Goal: Communication & Community: Answer question/provide support

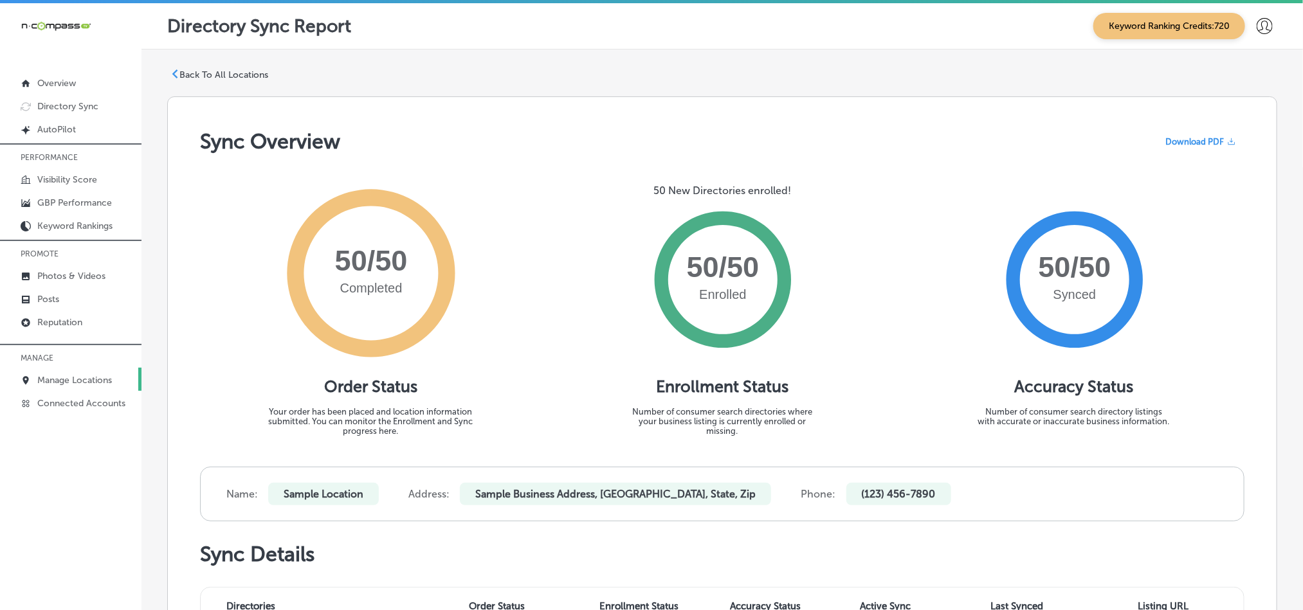
click at [76, 380] on p "Manage Locations" at bounding box center [74, 380] width 75 height 11
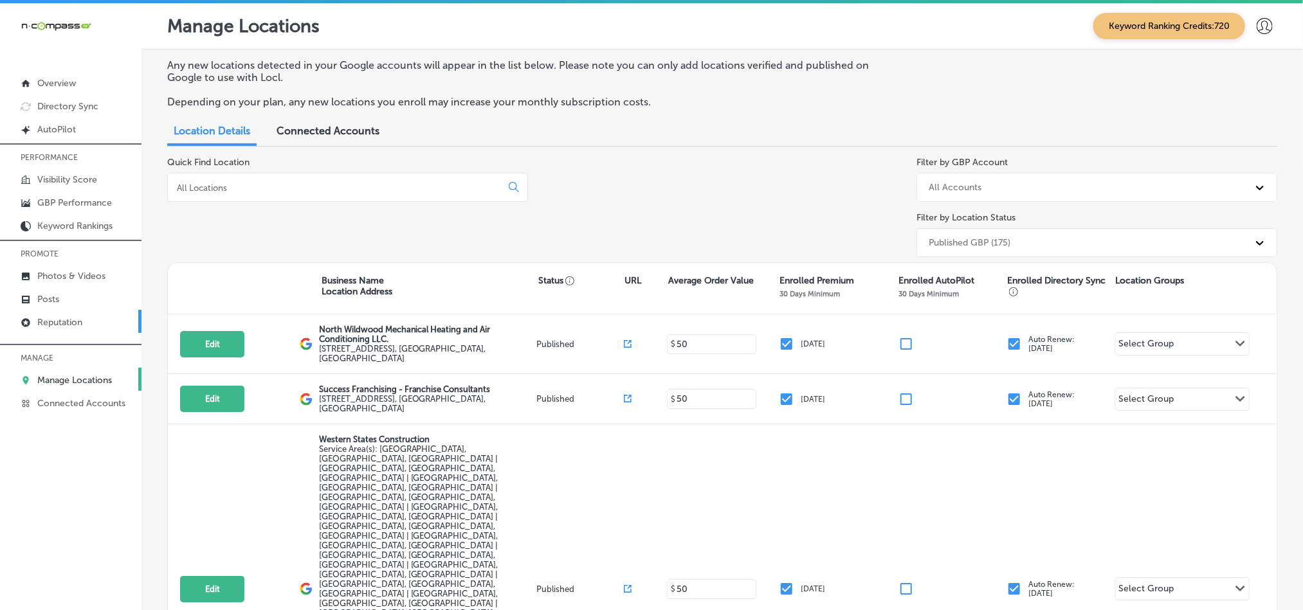
click at [45, 320] on p "Reputation" at bounding box center [59, 322] width 45 height 11
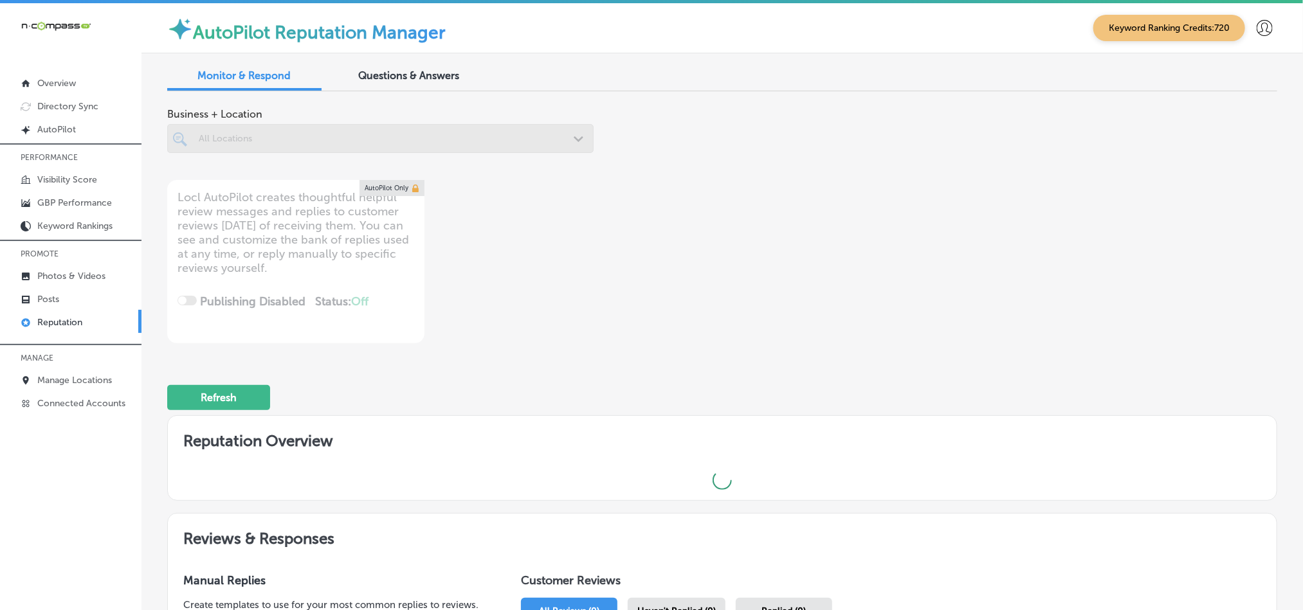
click at [363, 136] on div at bounding box center [380, 138] width 426 height 29
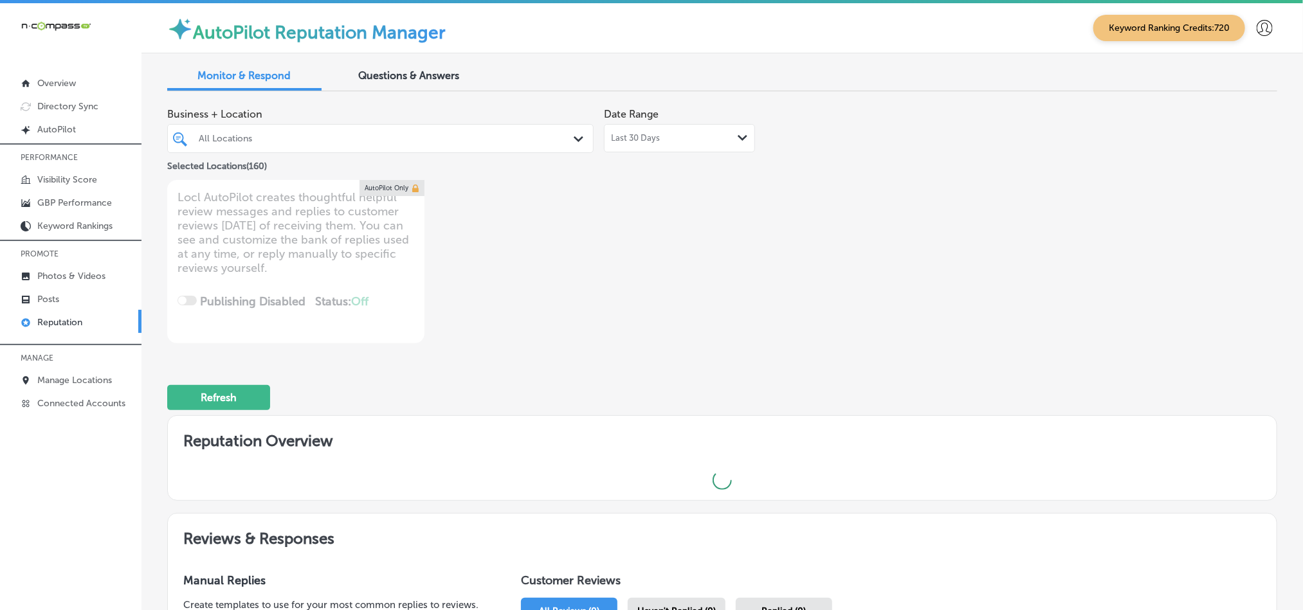
click at [532, 135] on div "All Locations" at bounding box center [387, 138] width 376 height 11
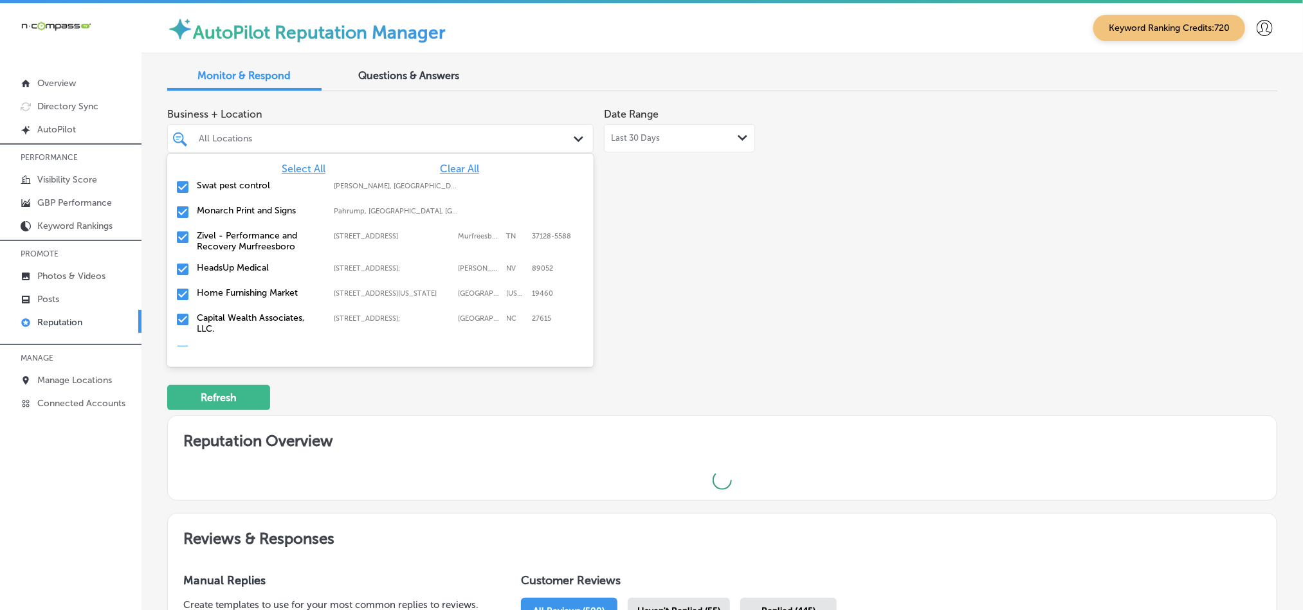
click at [423, 165] on div "Select All Clear All" at bounding box center [380, 169] width 426 height 12
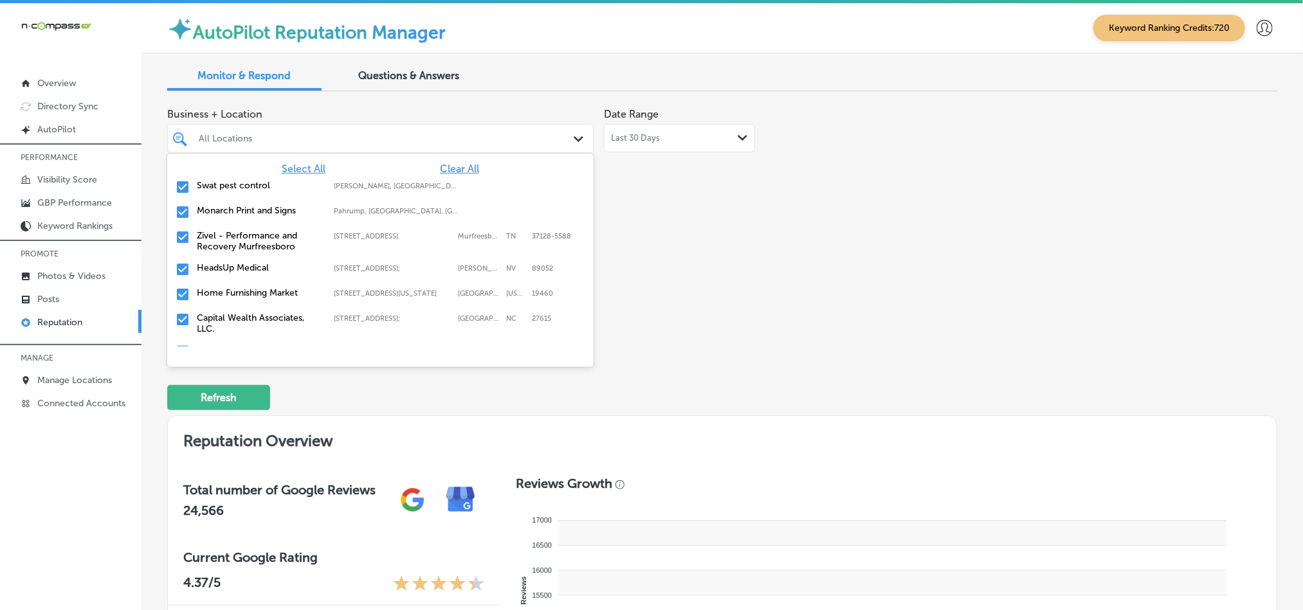
click at [442, 165] on span "Clear All" at bounding box center [459, 169] width 39 height 12
click at [181, 189] on input "checkbox" at bounding box center [182, 186] width 15 height 15
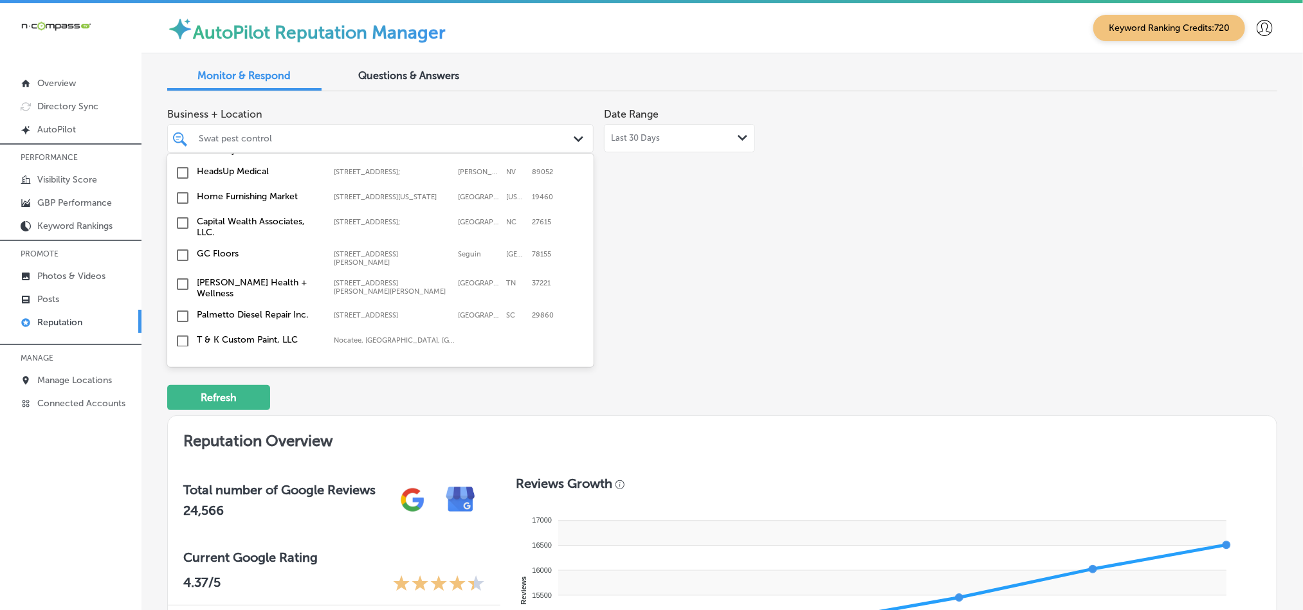
scroll to position [64, 0]
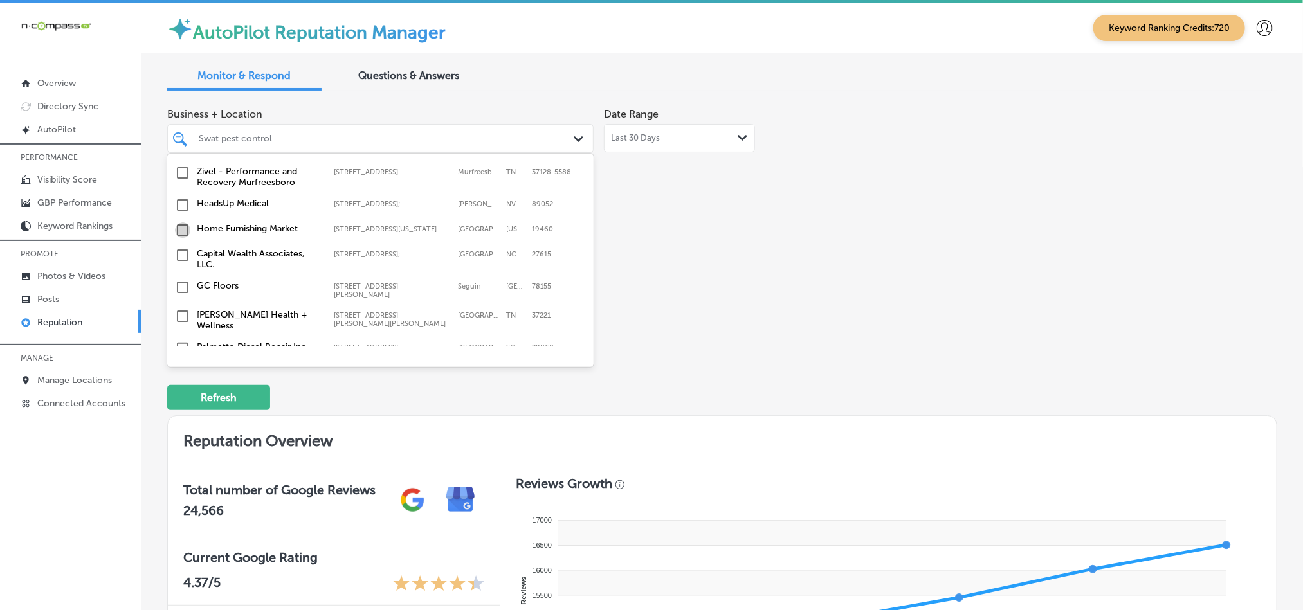
click at [180, 231] on input "checkbox" at bounding box center [182, 229] width 15 height 15
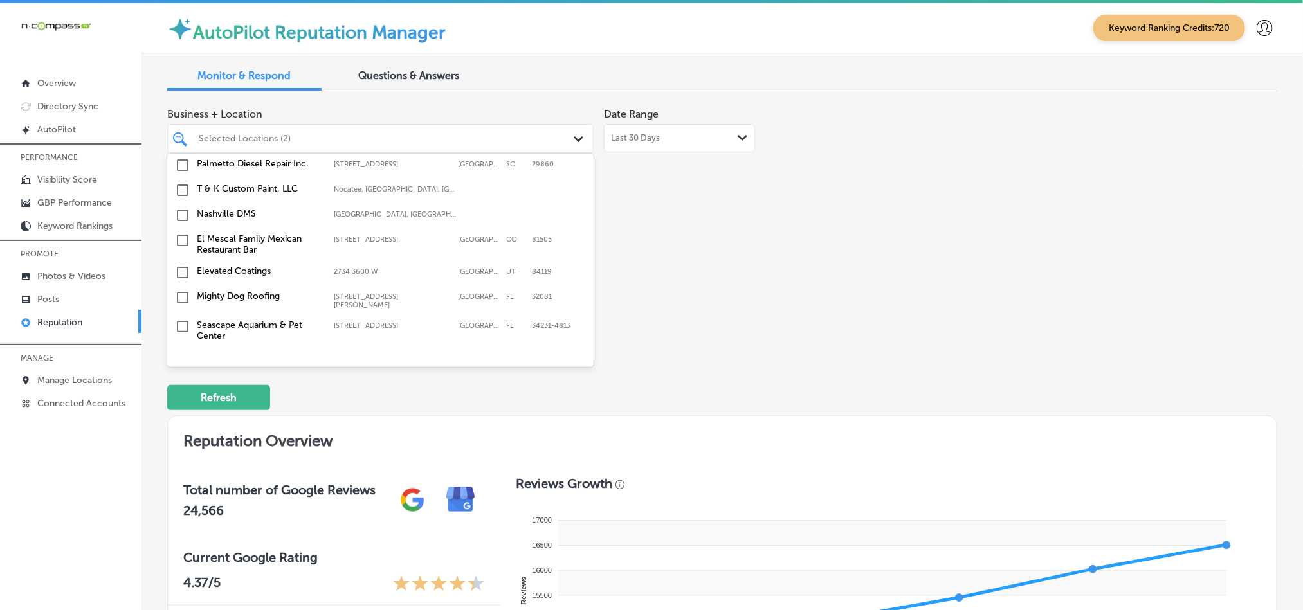
scroll to position [289, 0]
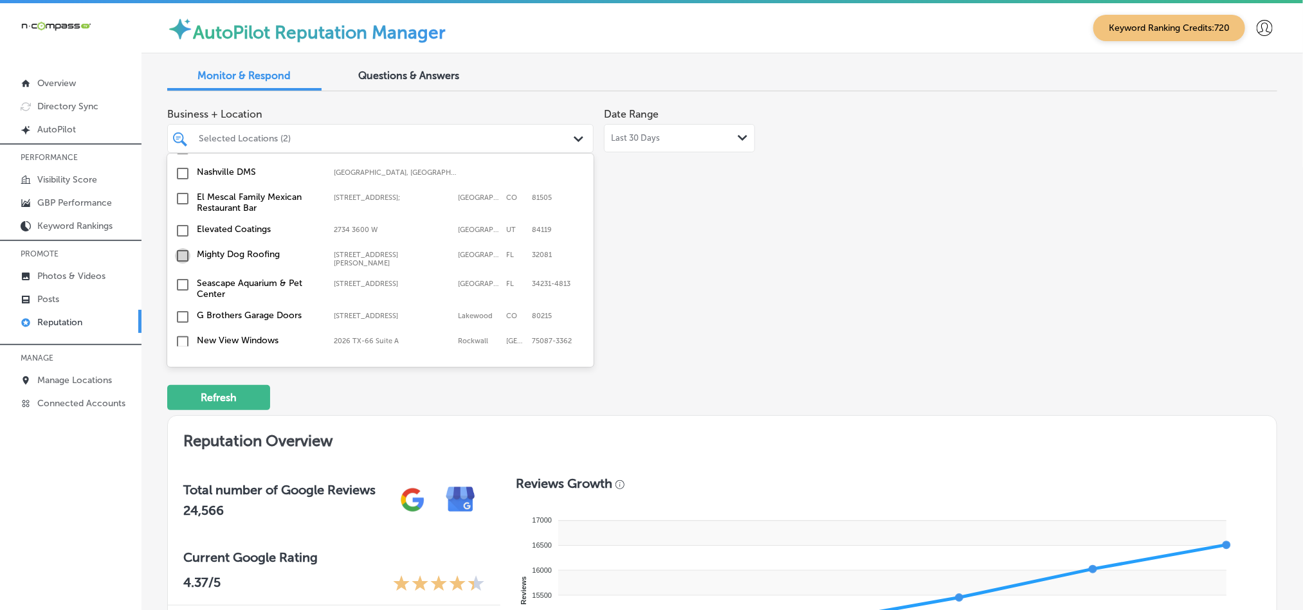
click at [178, 253] on input "checkbox" at bounding box center [182, 255] width 15 height 15
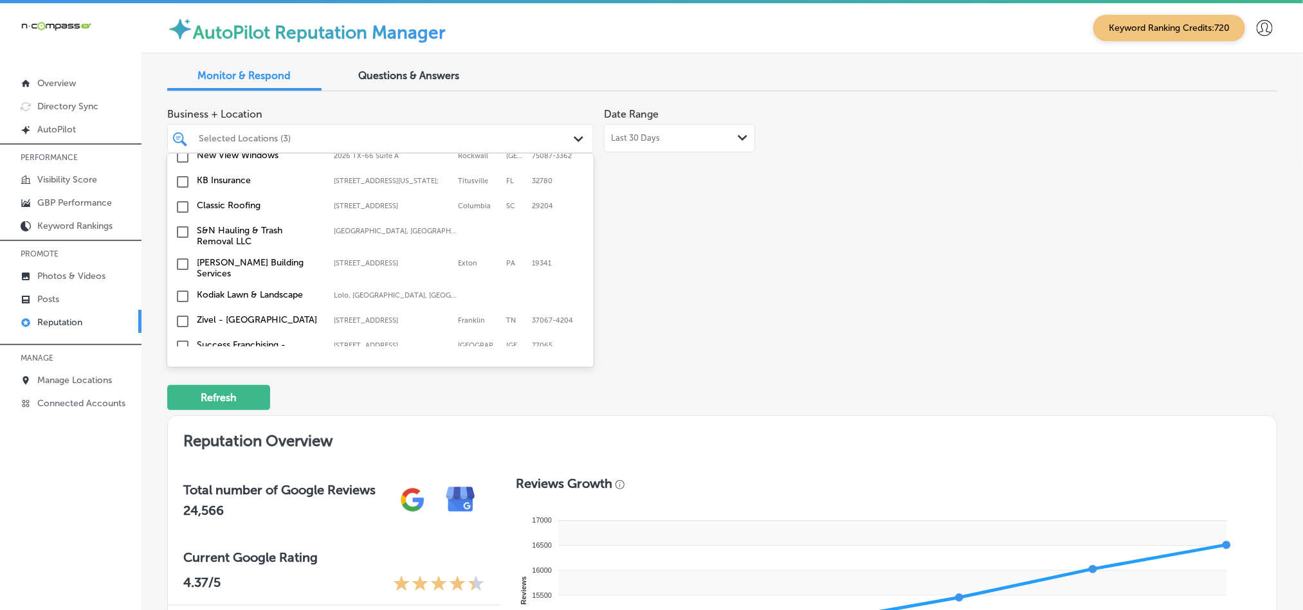
scroll to position [482, 0]
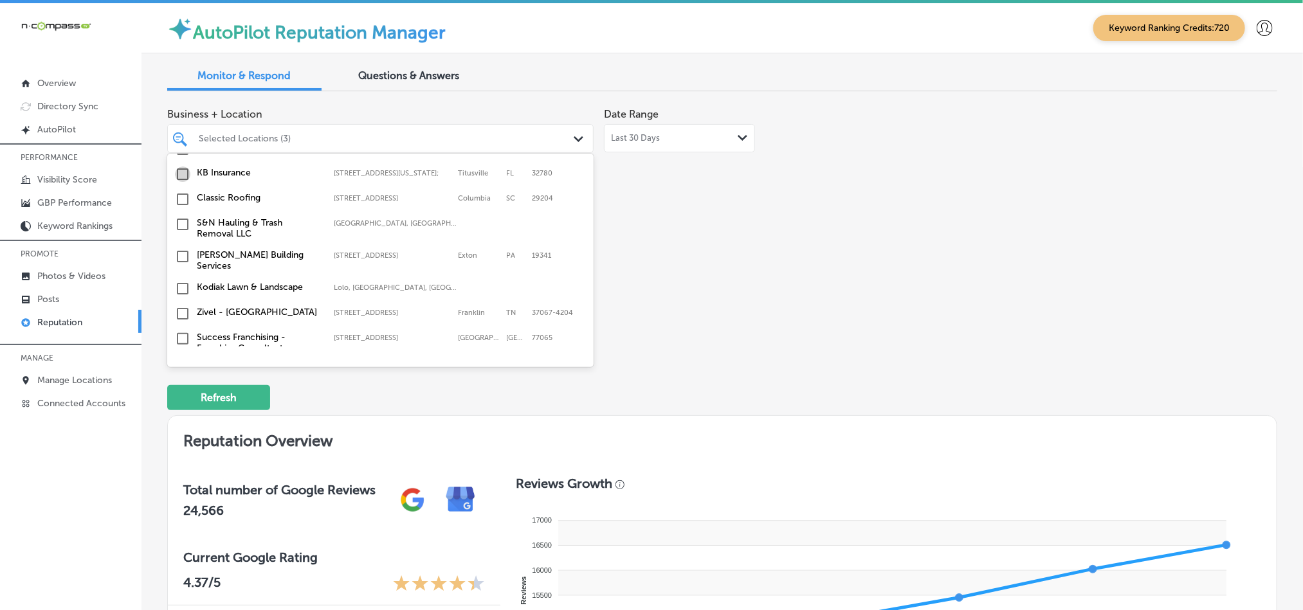
click at [180, 172] on input "checkbox" at bounding box center [182, 174] width 15 height 15
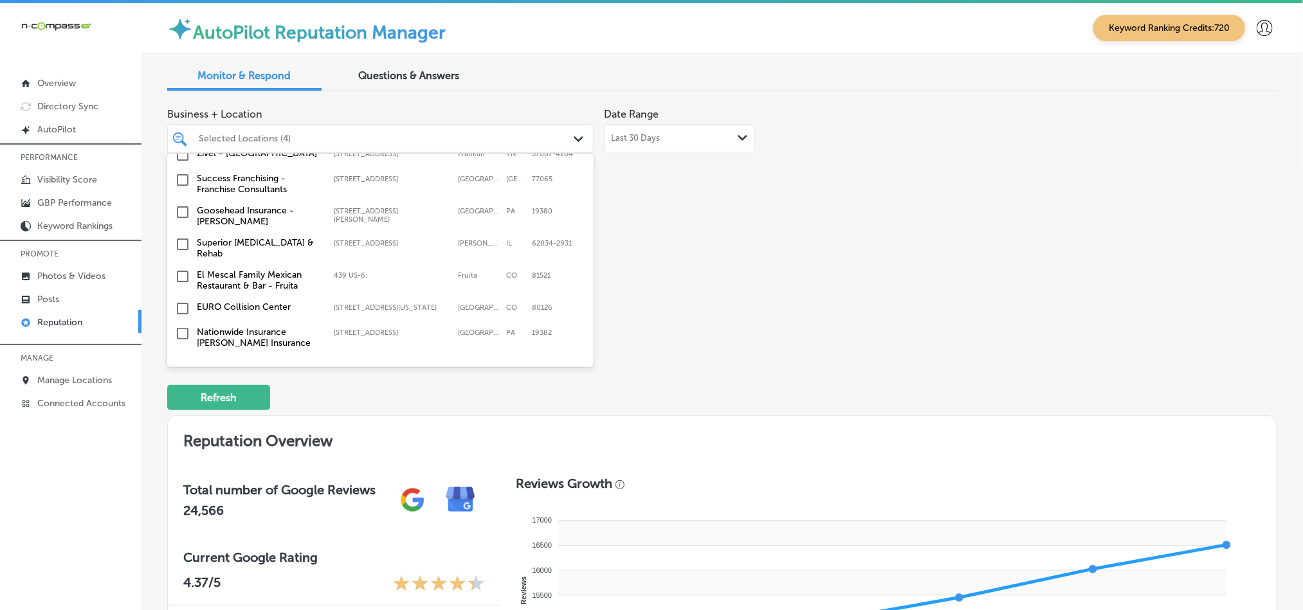
scroll to position [643, 0]
click at [181, 206] on input "checkbox" at bounding box center [182, 210] width 15 height 15
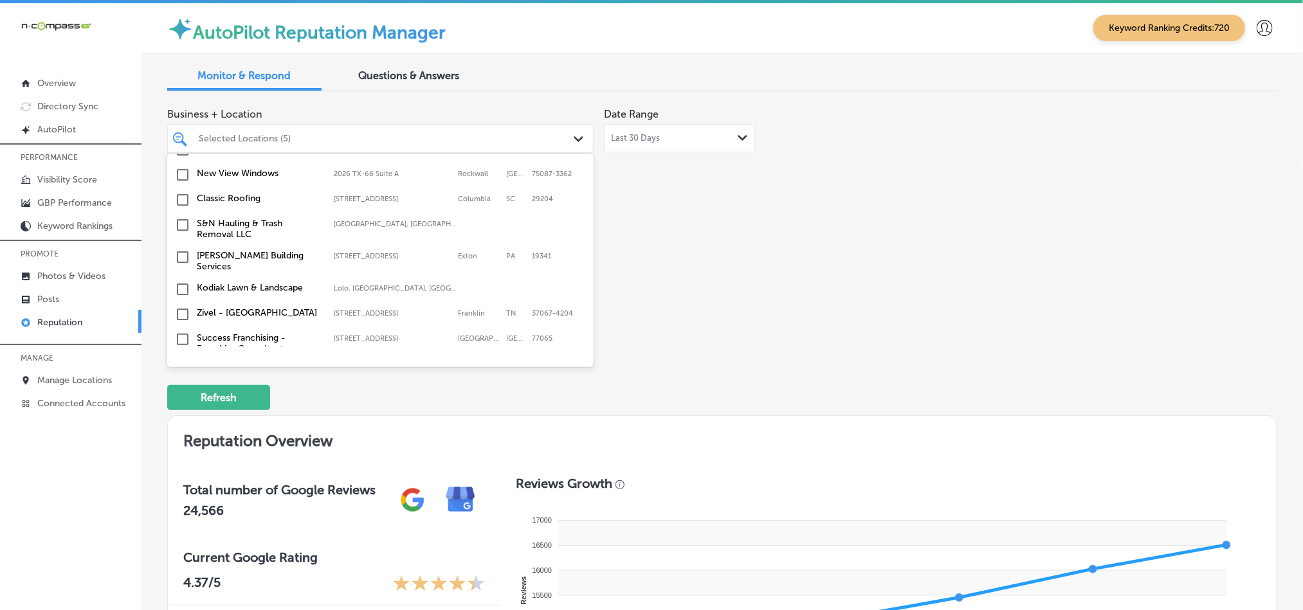
scroll to position [579, 0]
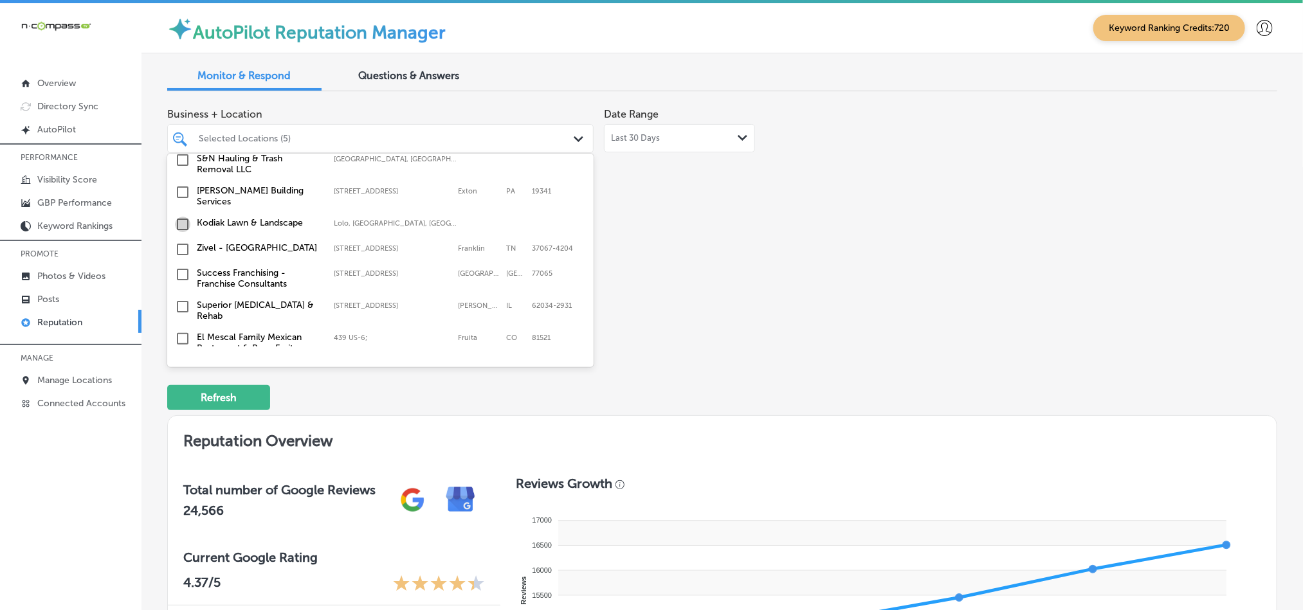
click at [181, 221] on input "checkbox" at bounding box center [182, 224] width 15 height 15
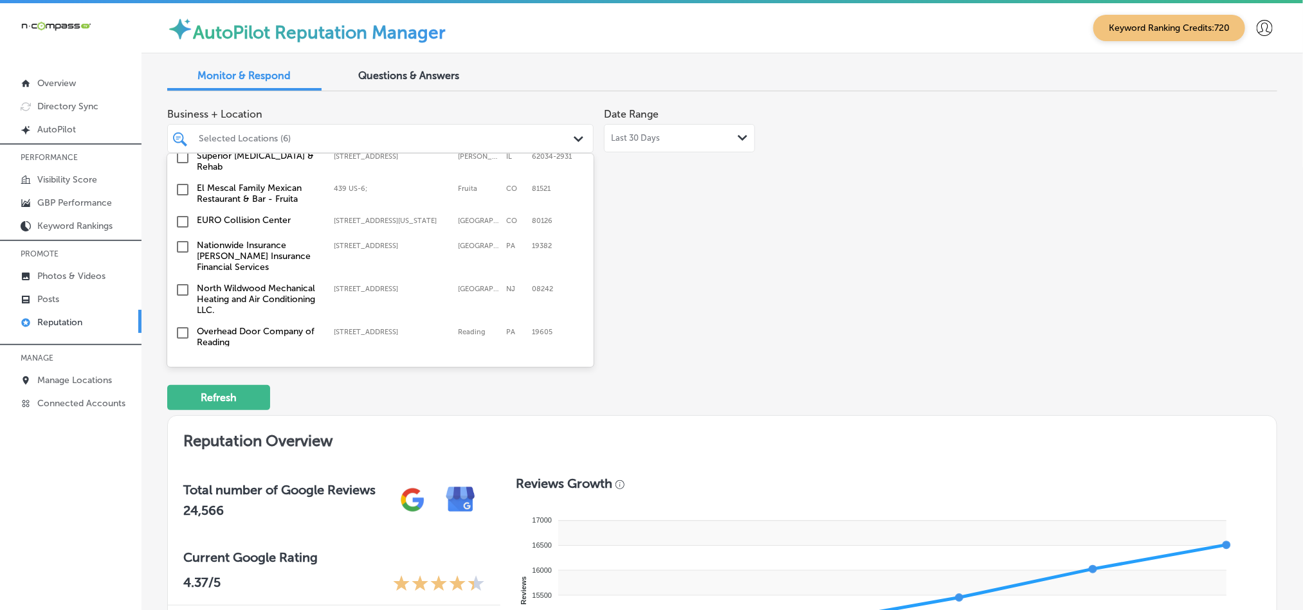
scroll to position [739, 0]
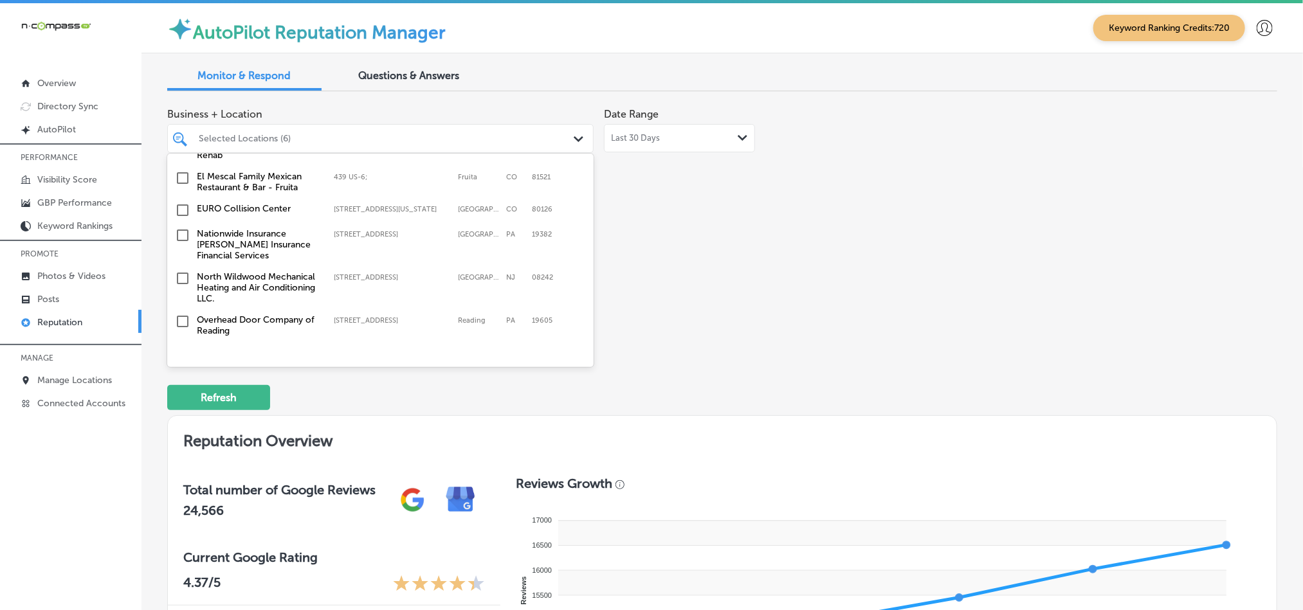
click at [180, 230] on input "checkbox" at bounding box center [182, 235] width 15 height 15
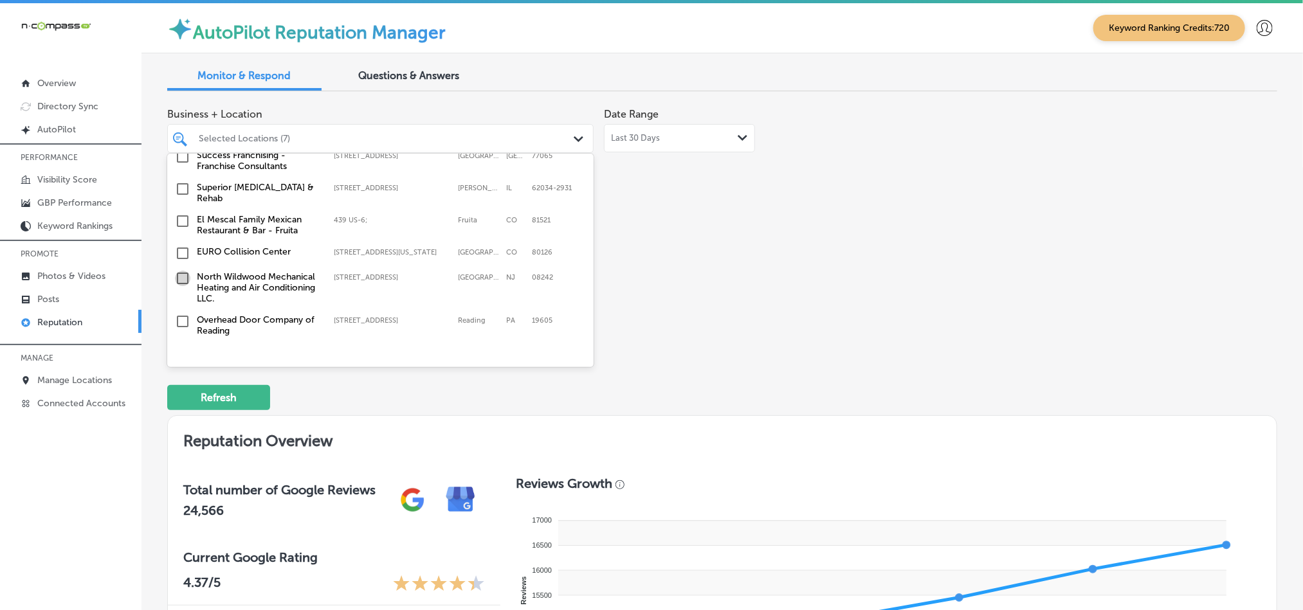
click at [179, 273] on input "checkbox" at bounding box center [182, 278] width 15 height 15
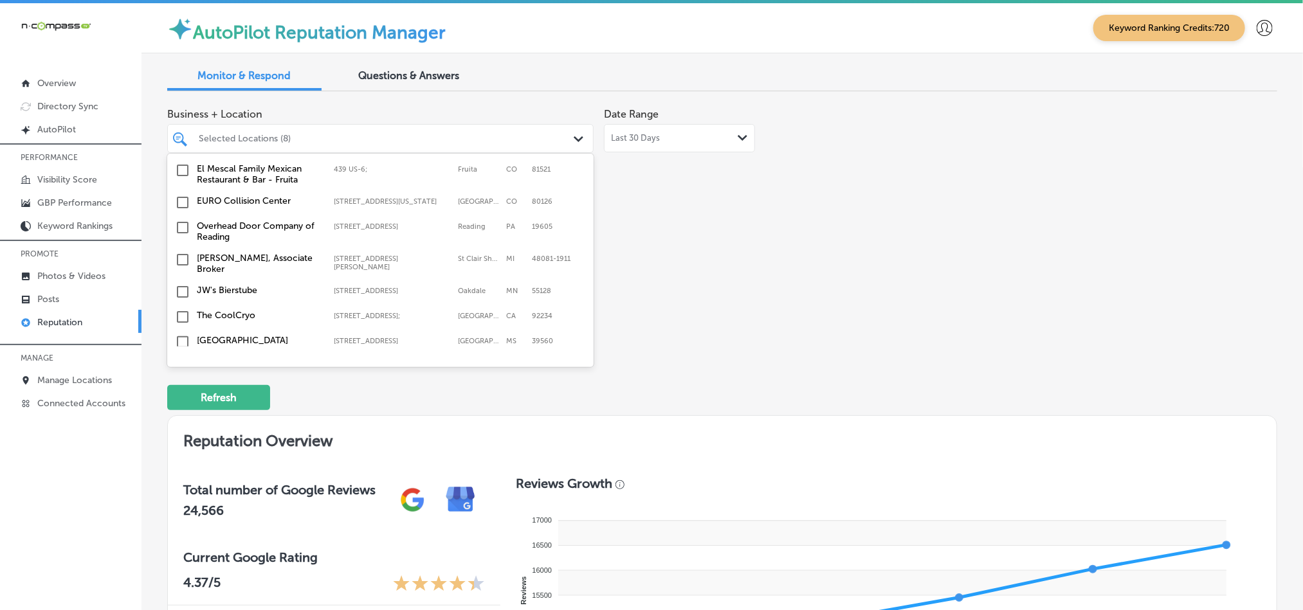
scroll to position [836, 0]
click at [179, 282] on input "checkbox" at bounding box center [182, 289] width 15 height 15
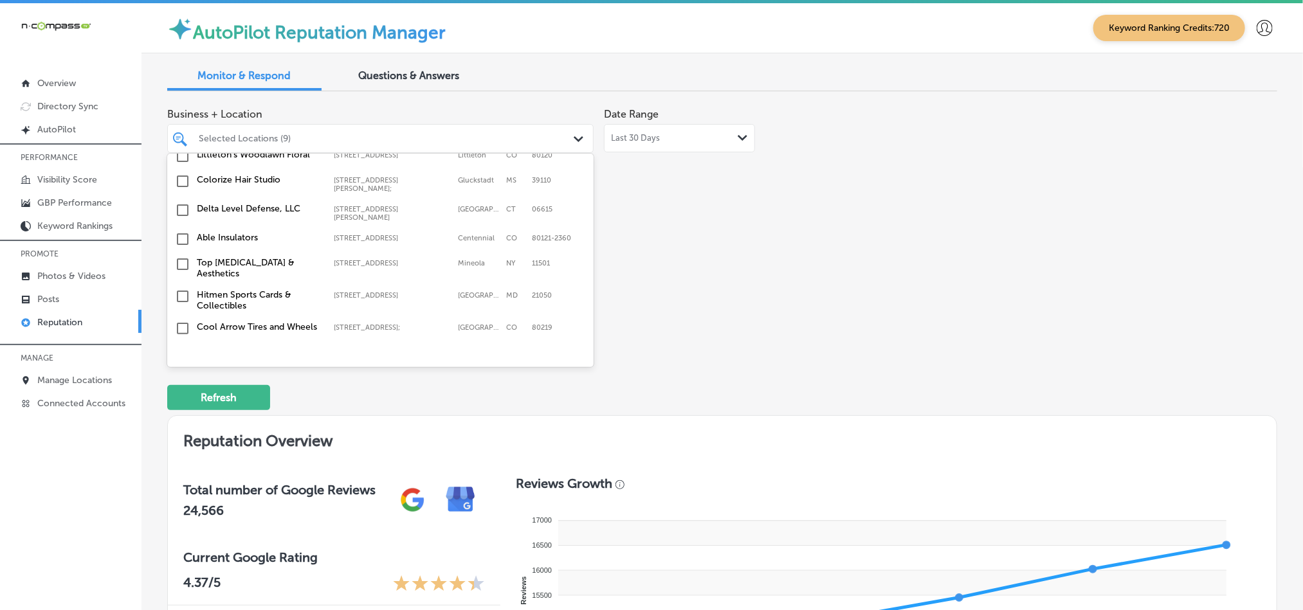
scroll to position [1125, 0]
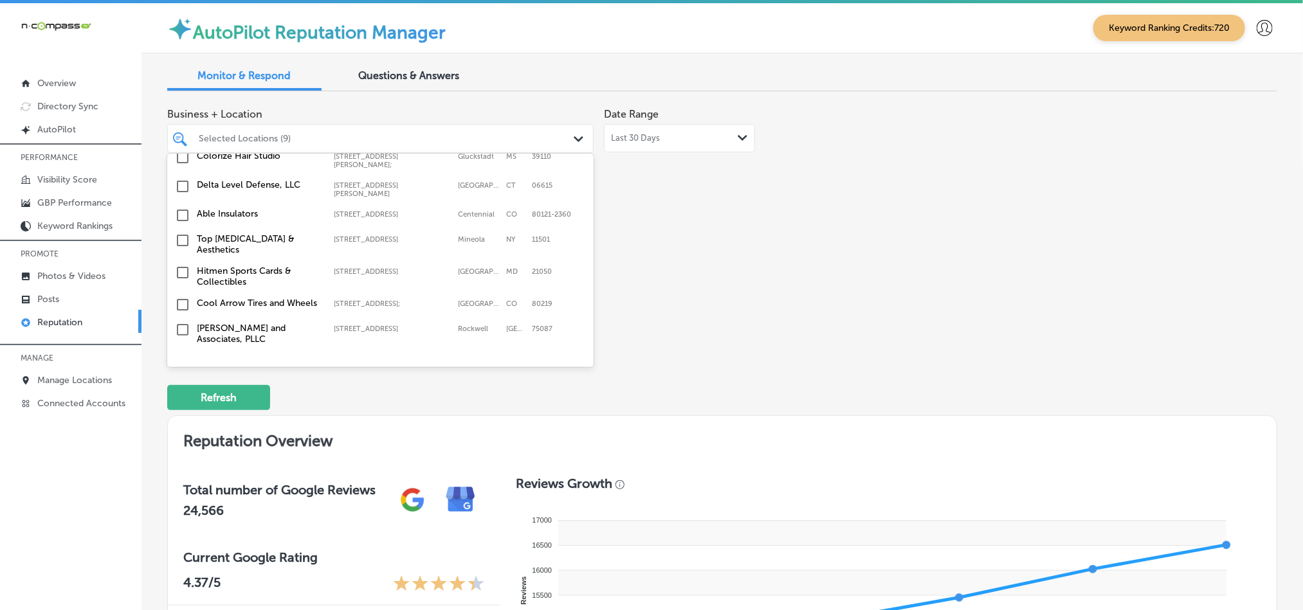
click at [182, 233] on input "checkbox" at bounding box center [182, 240] width 15 height 15
click at [177, 240] on input "checkbox" at bounding box center [182, 247] width 15 height 15
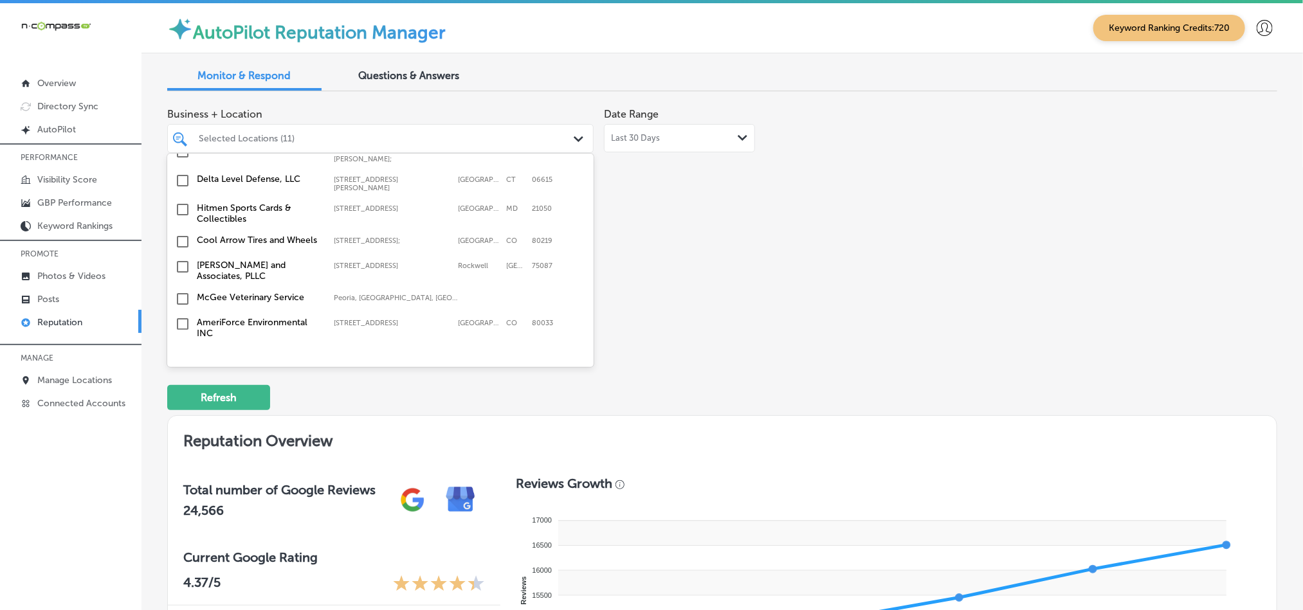
scroll to position [1189, 0]
click at [182, 258] on input "checkbox" at bounding box center [182, 265] width 15 height 15
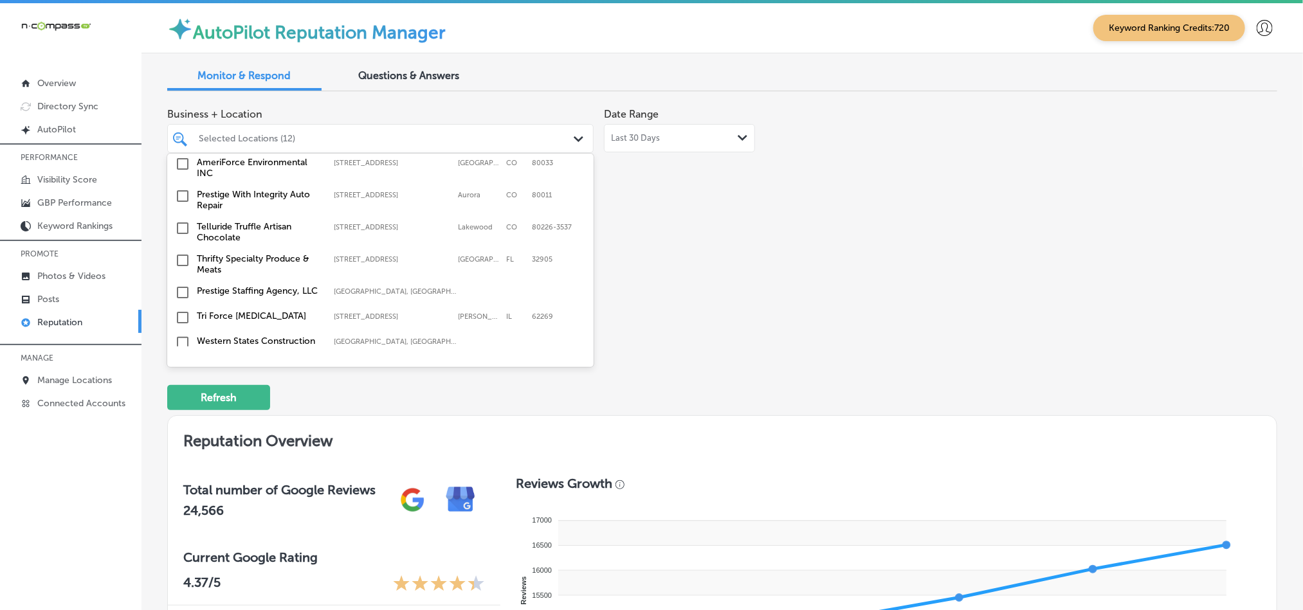
scroll to position [1382, 0]
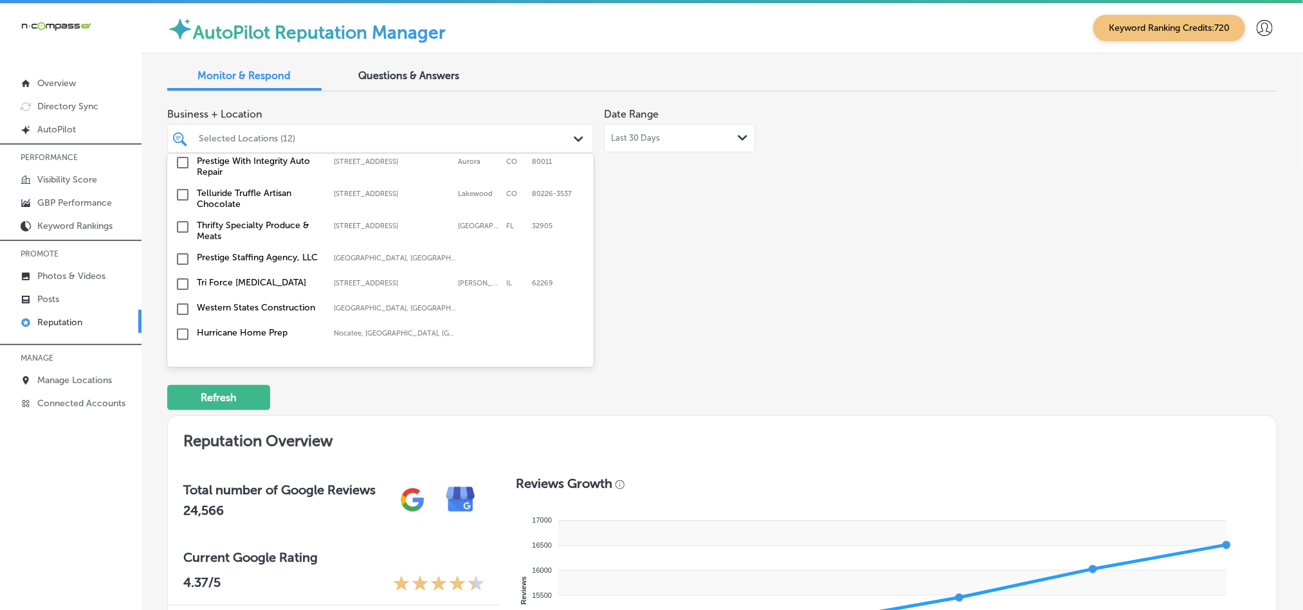
click at [181, 219] on input "checkbox" at bounding box center [182, 226] width 15 height 15
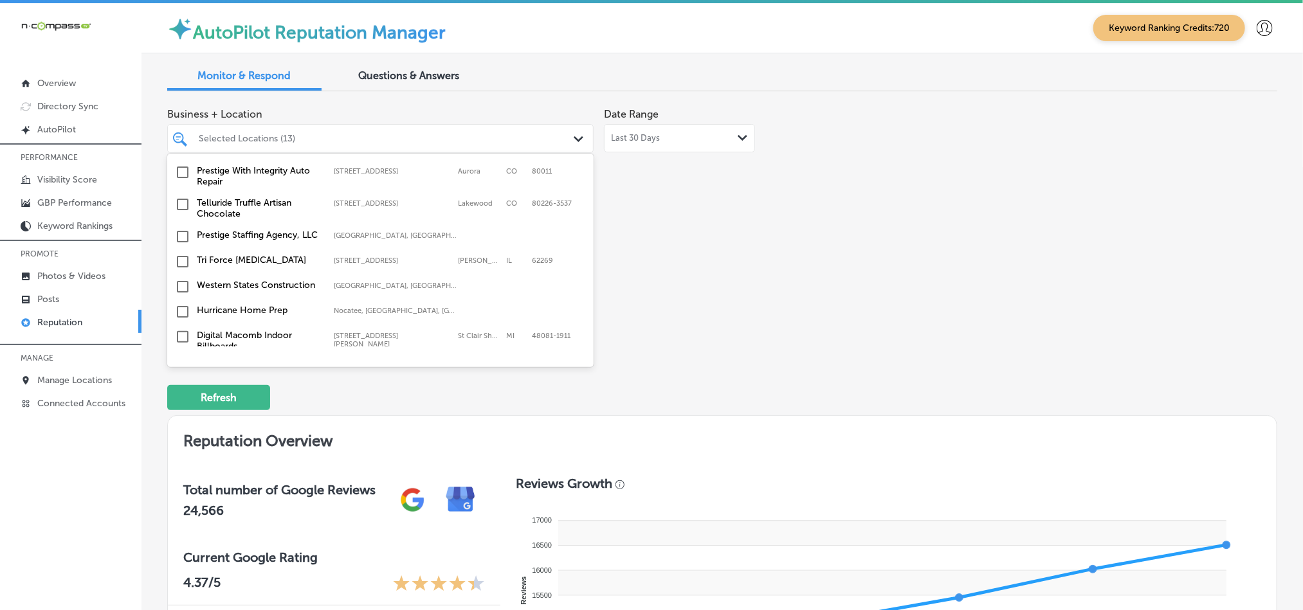
scroll to position [1414, 0]
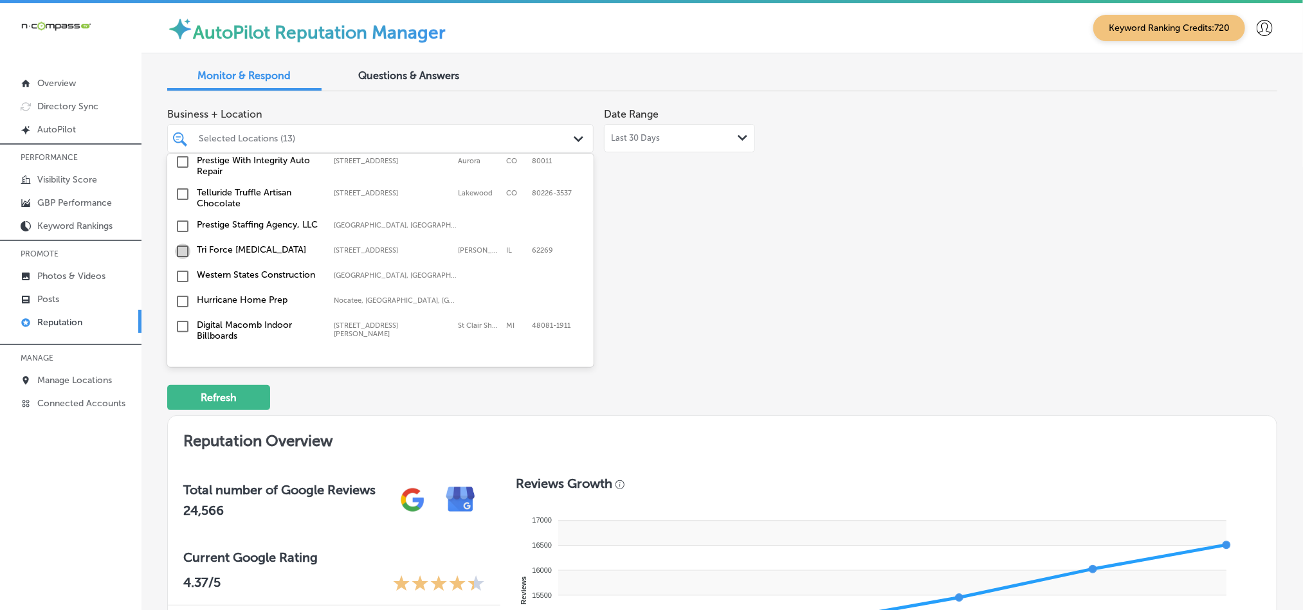
click at [179, 244] on input "checkbox" at bounding box center [182, 251] width 15 height 15
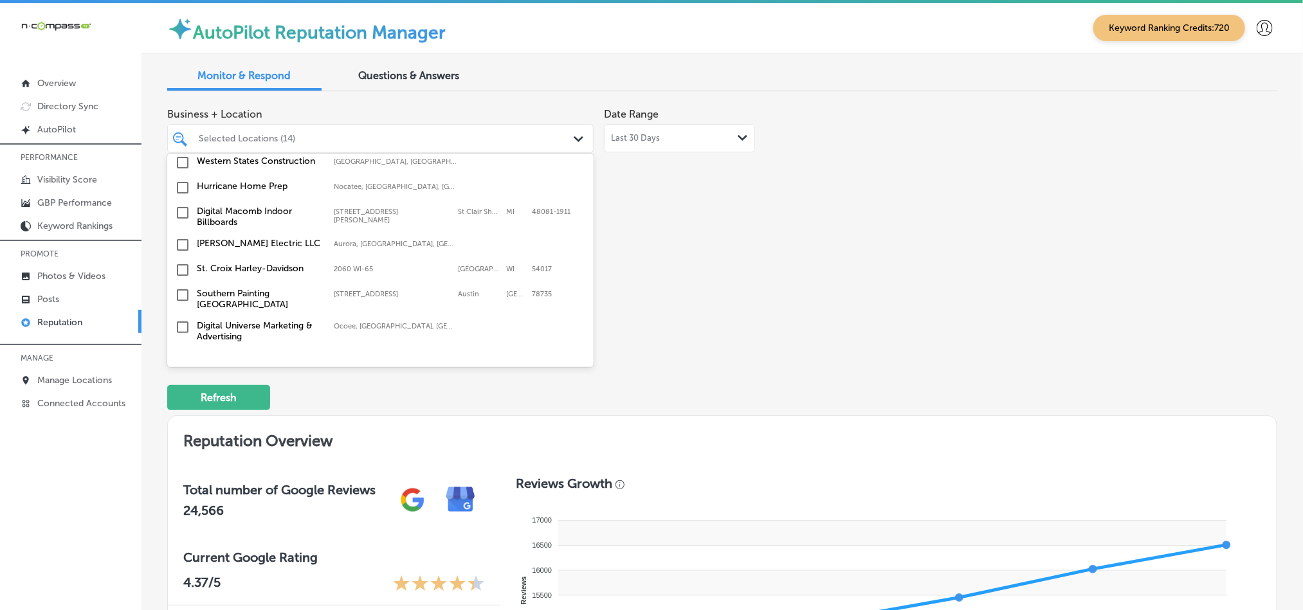
scroll to position [1543, 0]
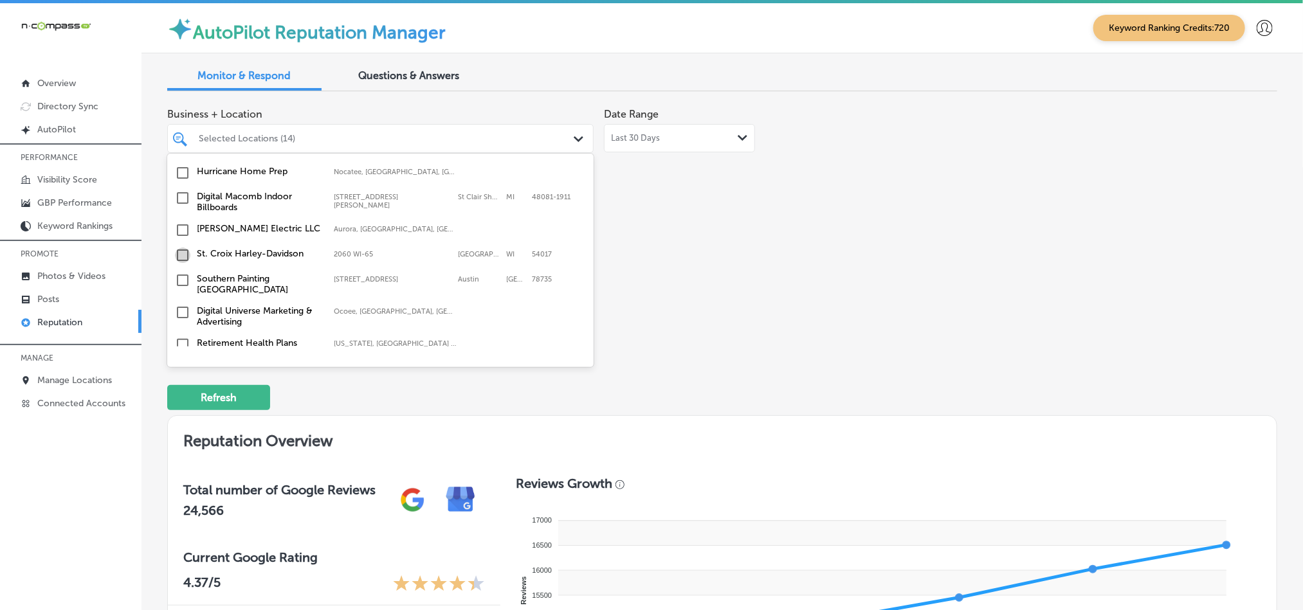
click at [182, 253] on input "checkbox" at bounding box center [182, 255] width 15 height 15
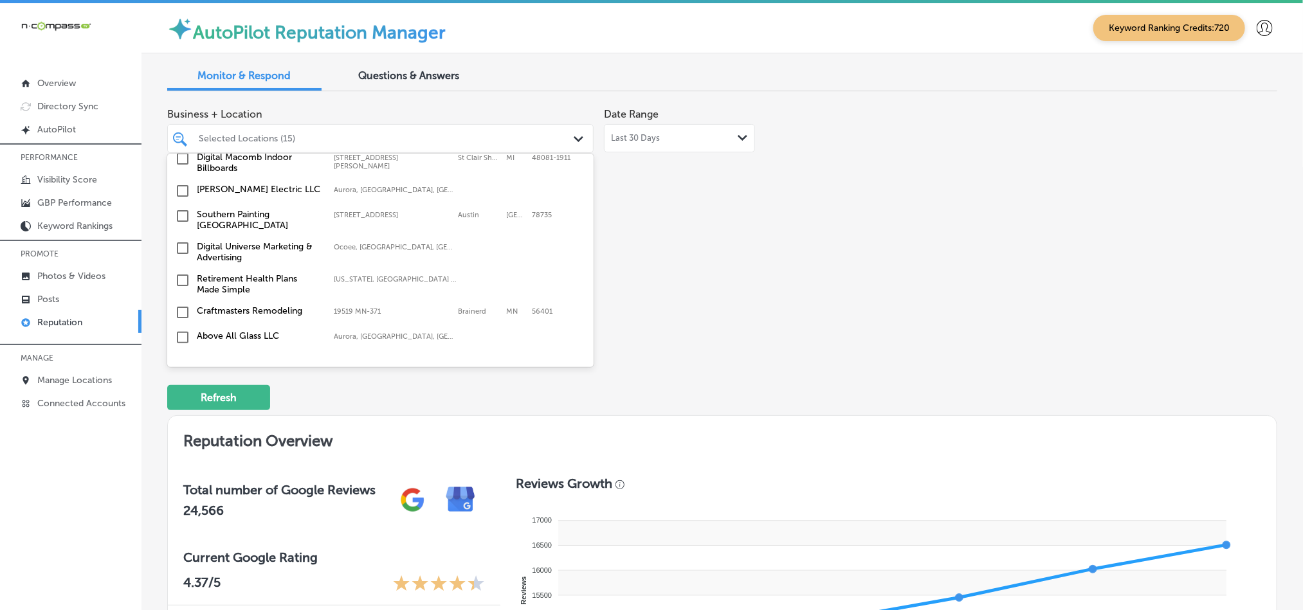
click at [180, 305] on input "checkbox" at bounding box center [182, 312] width 15 height 15
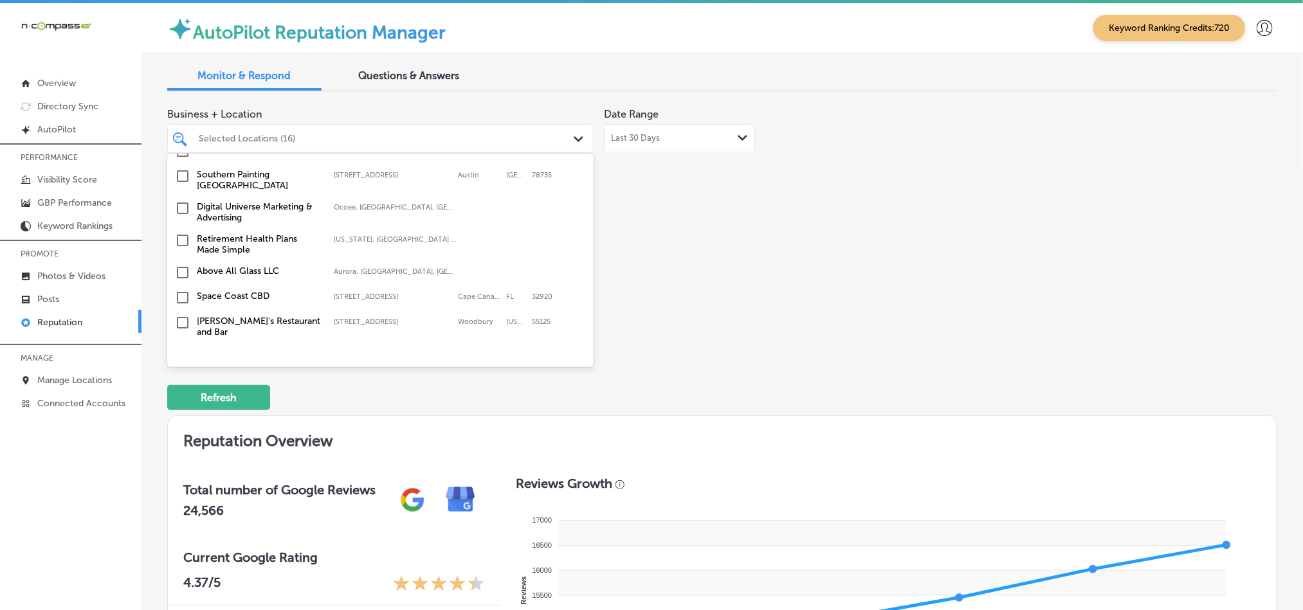
scroll to position [1704, 0]
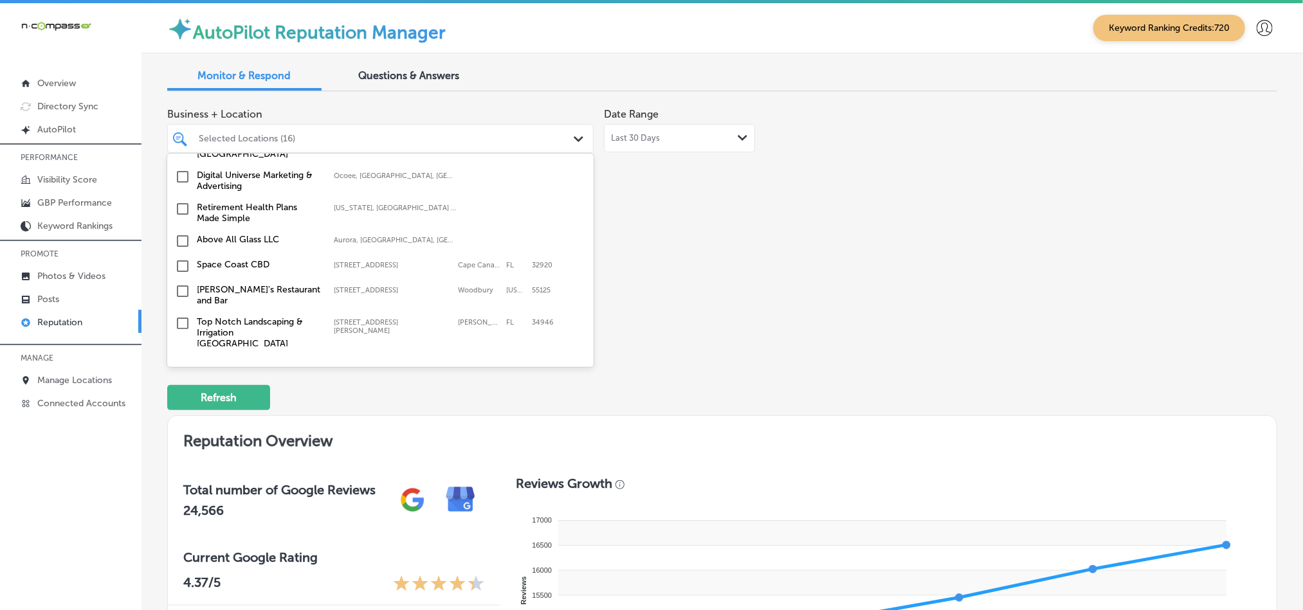
click at [180, 260] on input "checkbox" at bounding box center [182, 265] width 15 height 15
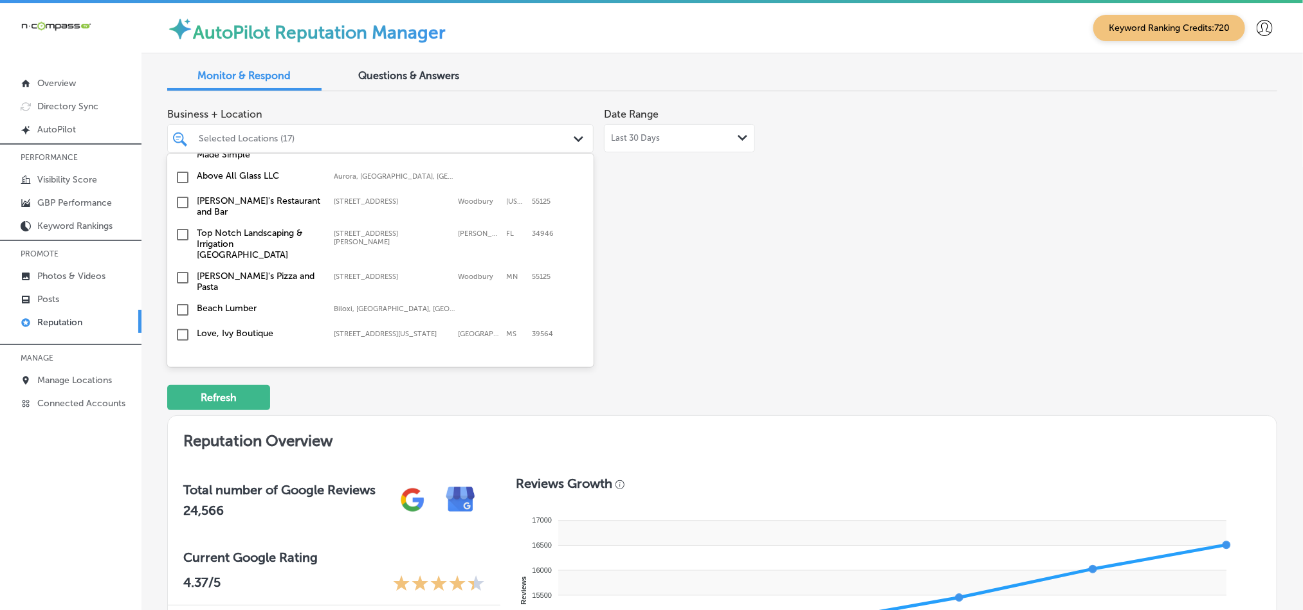
scroll to position [1800, 0]
click at [182, 219] on input "checkbox" at bounding box center [182, 226] width 15 height 15
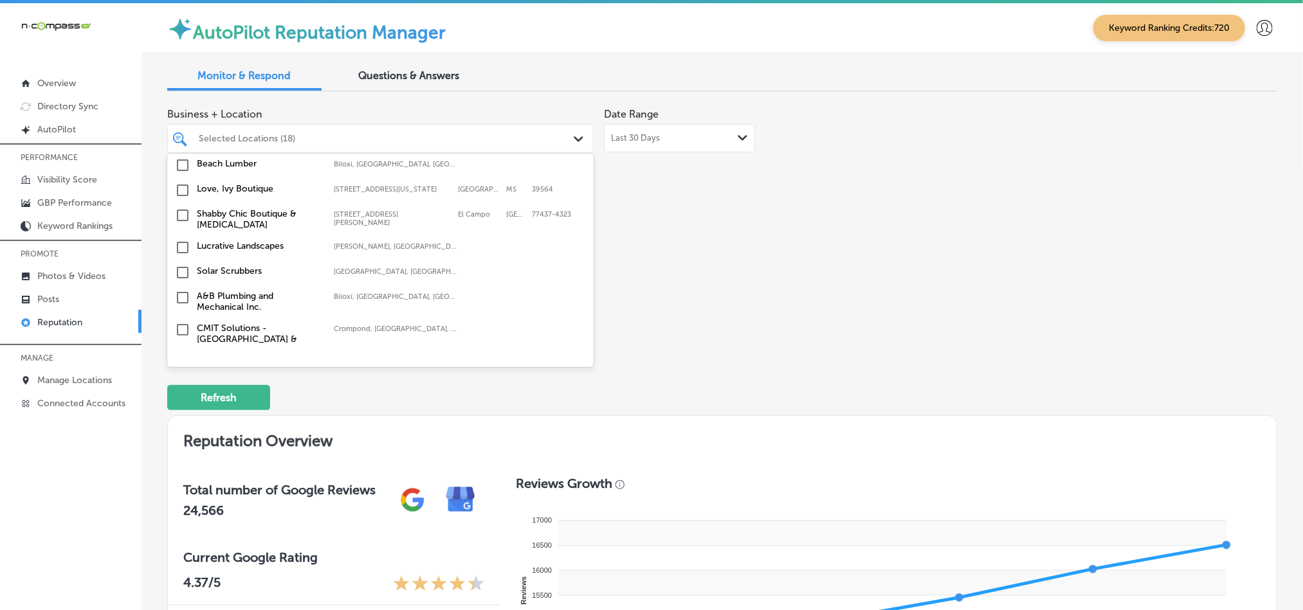
scroll to position [1960, 0]
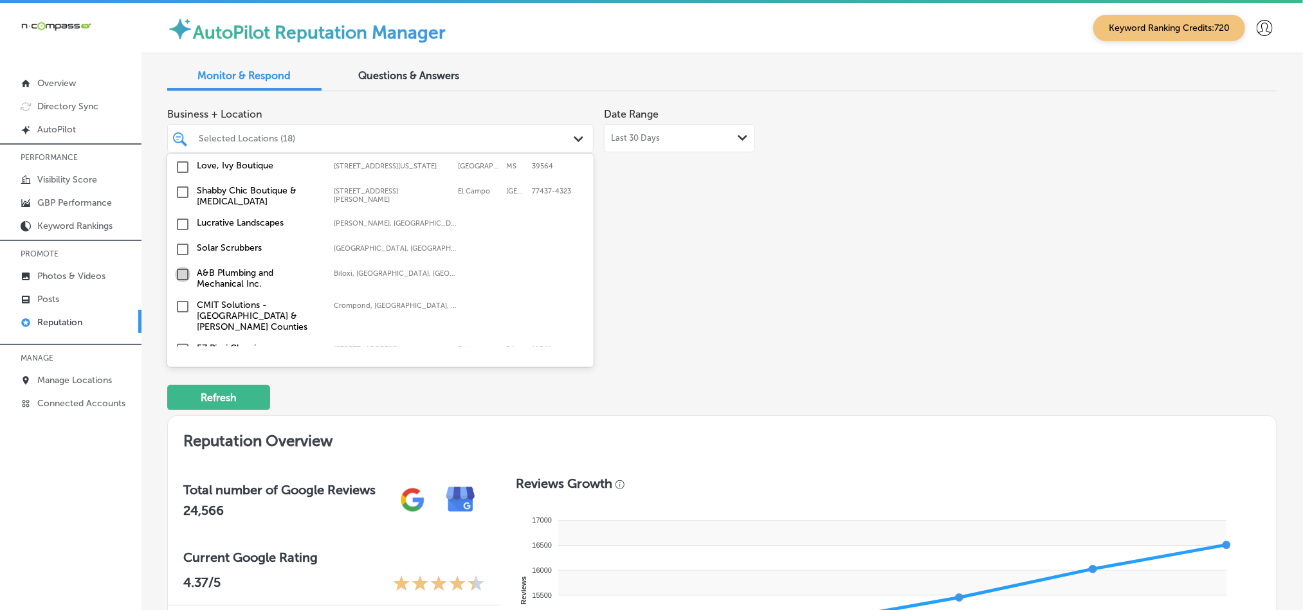
click at [180, 267] on input "checkbox" at bounding box center [182, 274] width 15 height 15
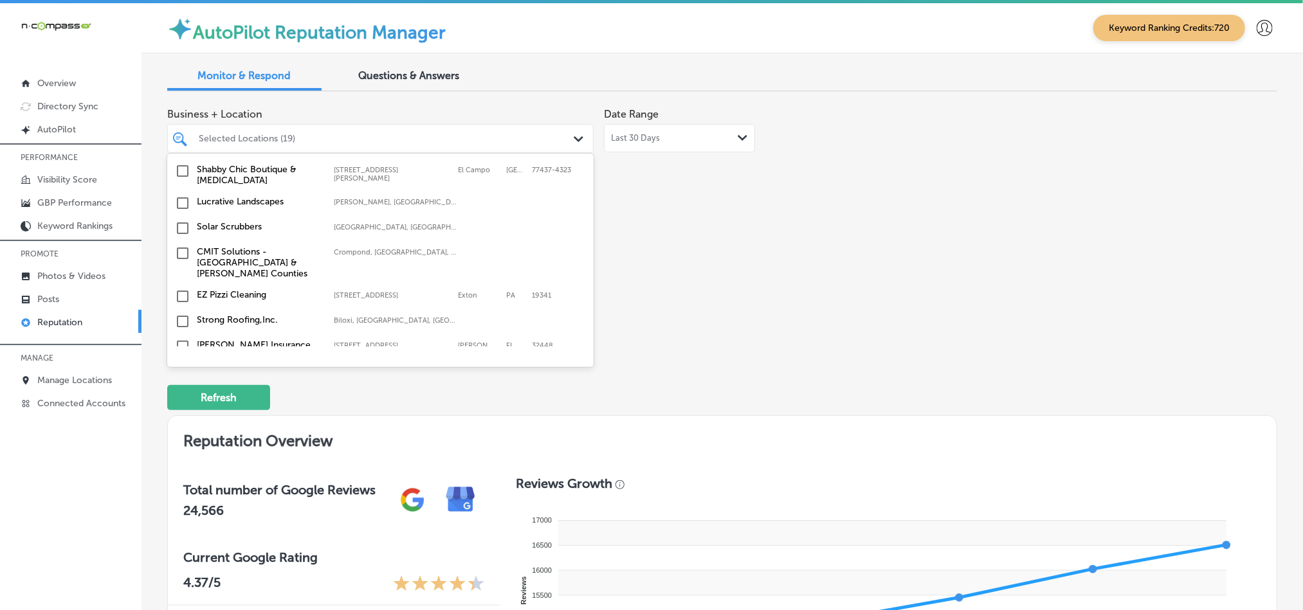
scroll to position [2025, 0]
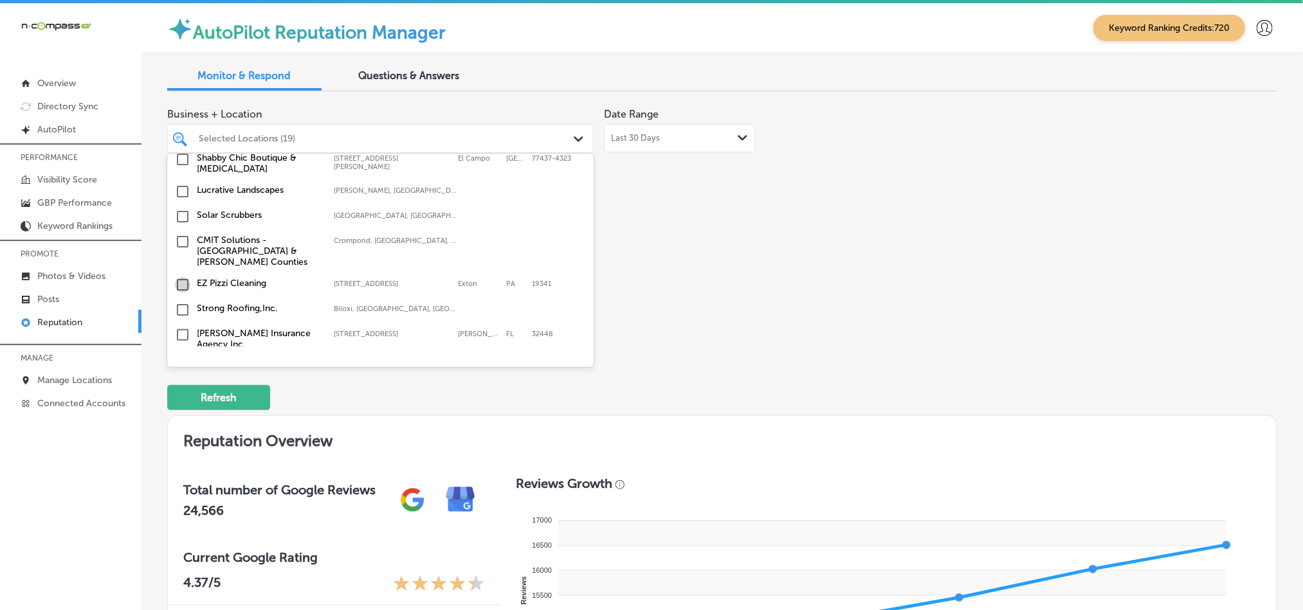
click at [181, 277] on input "checkbox" at bounding box center [182, 284] width 15 height 15
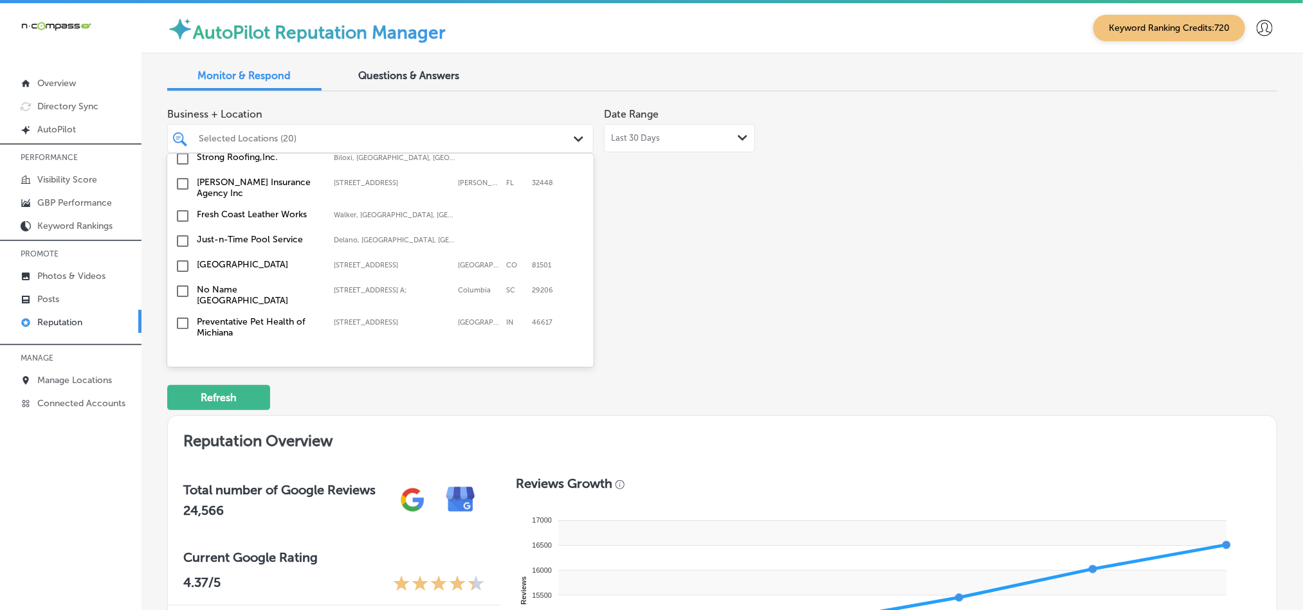
scroll to position [2186, 0]
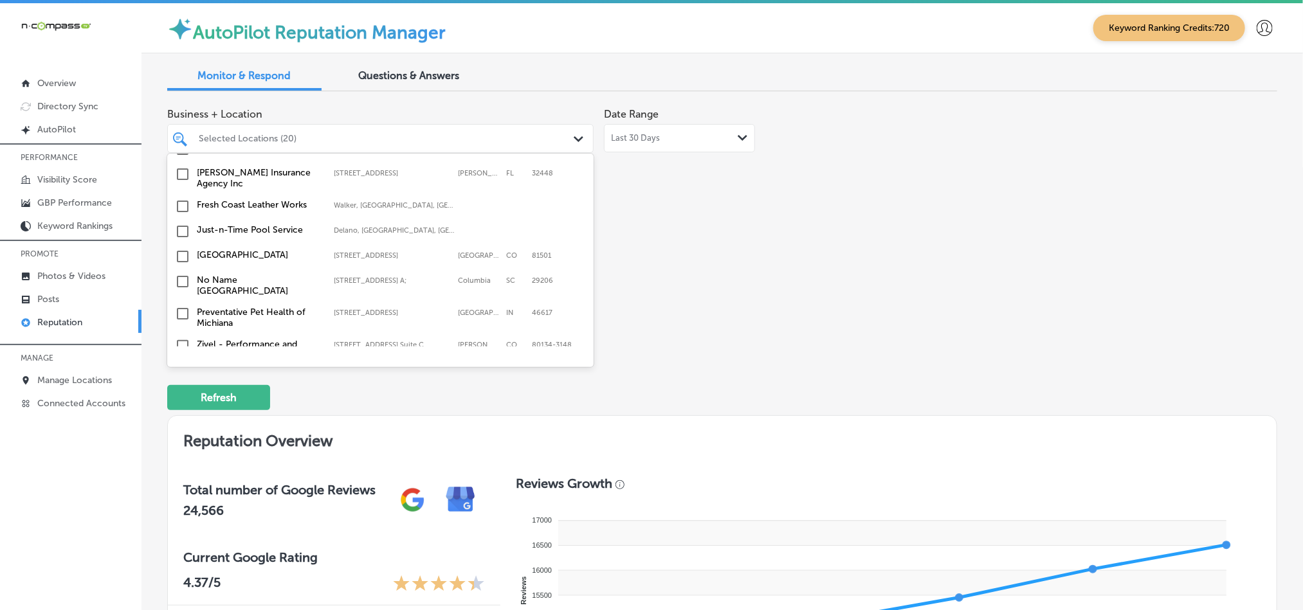
click at [182, 224] on input "checkbox" at bounding box center [182, 231] width 15 height 15
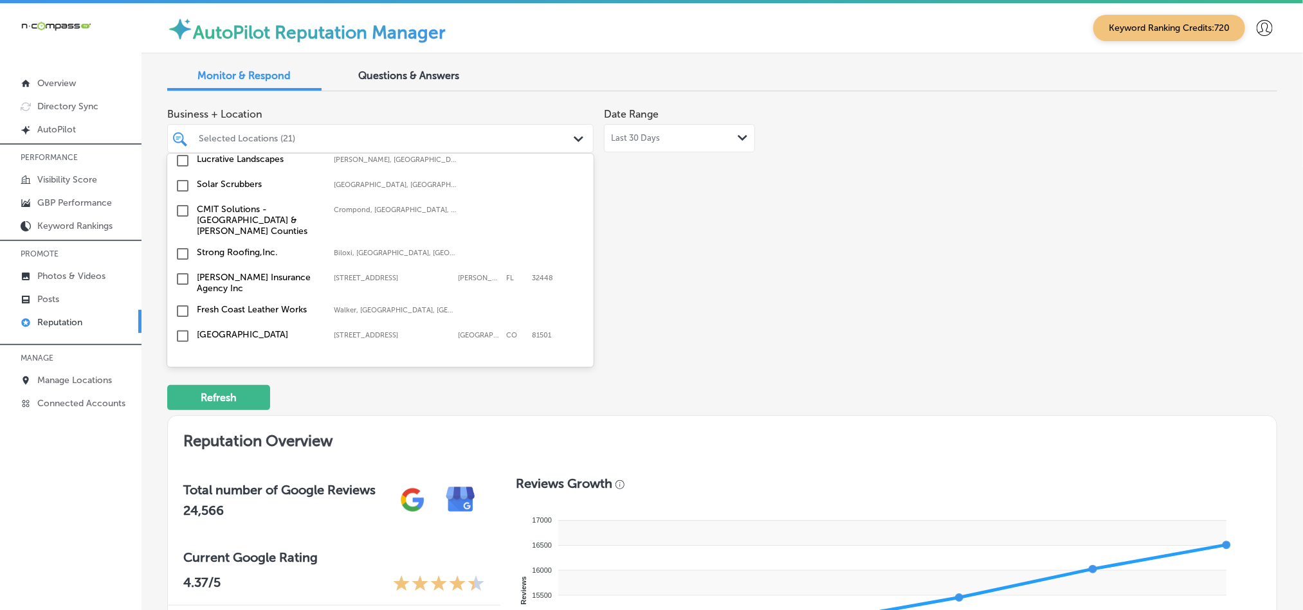
scroll to position [2153, 0]
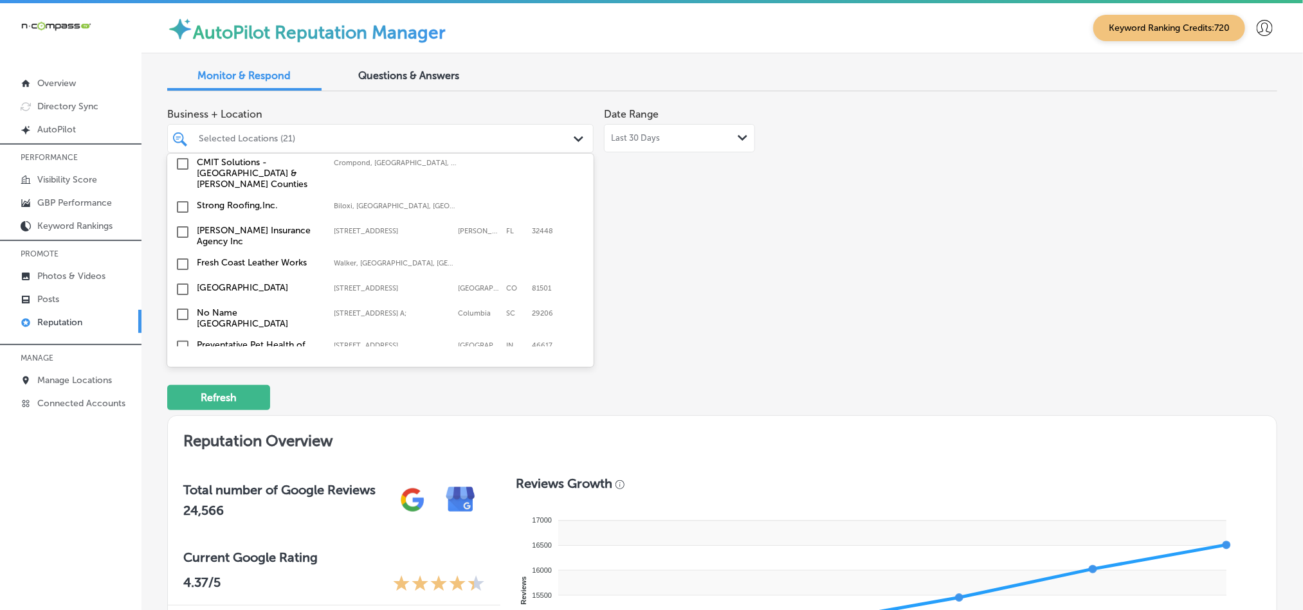
click at [180, 282] on input "checkbox" at bounding box center [182, 289] width 15 height 15
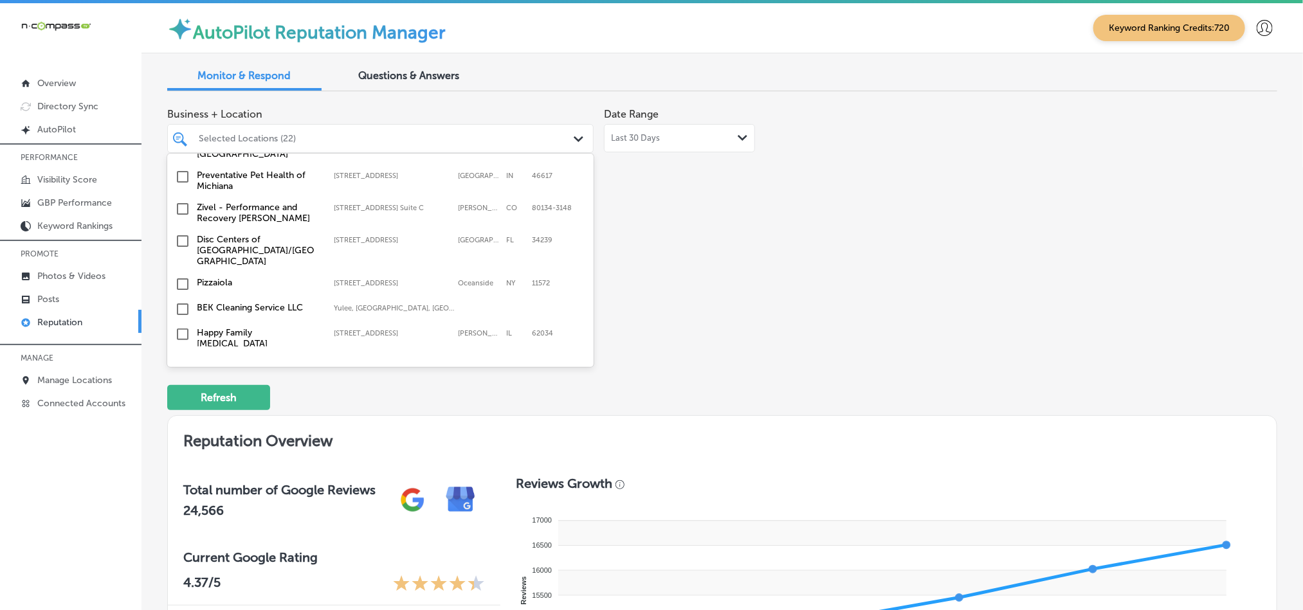
scroll to position [2346, 0]
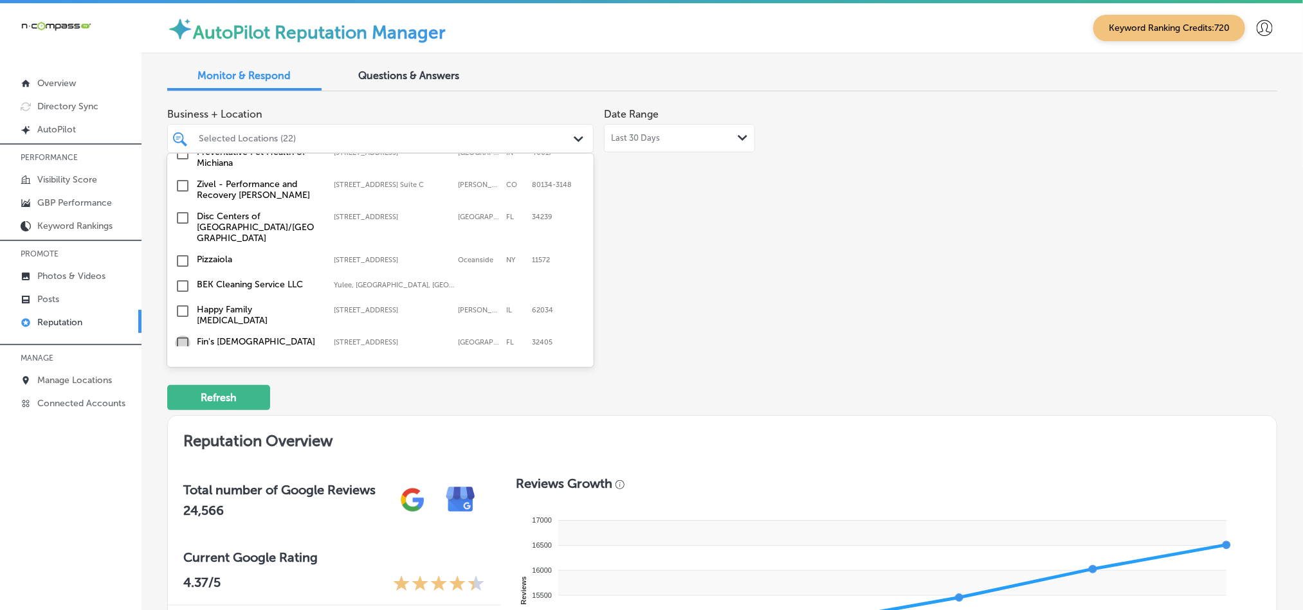
click at [182, 336] on input "checkbox" at bounding box center [182, 343] width 15 height 15
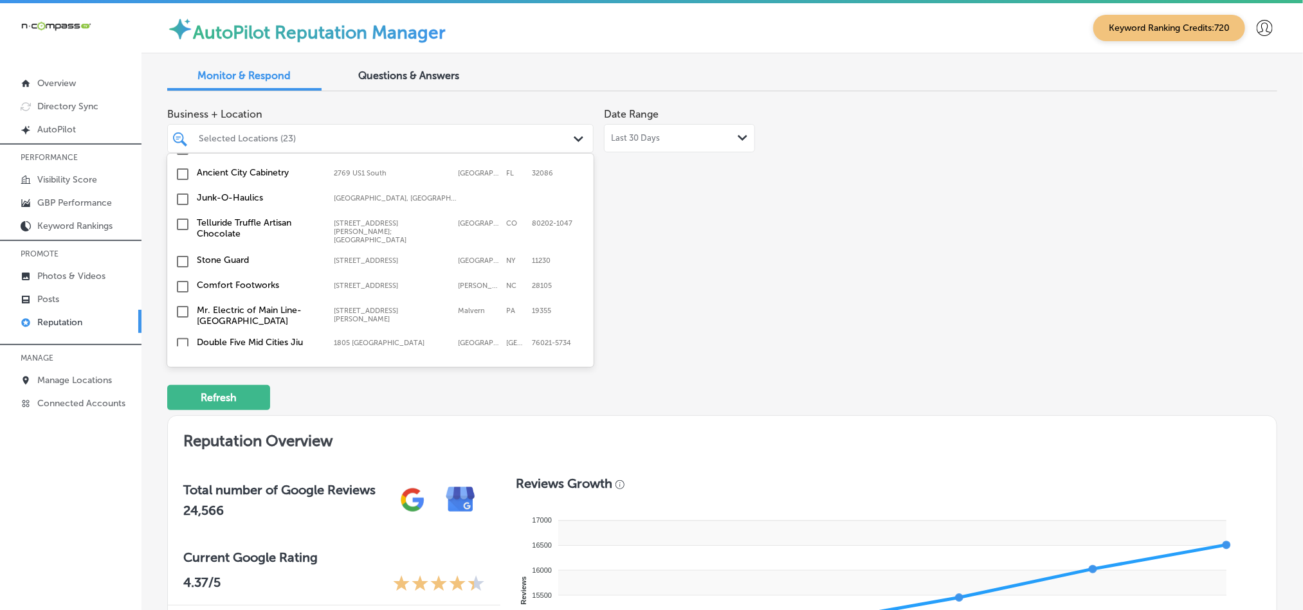
scroll to position [4270, 0]
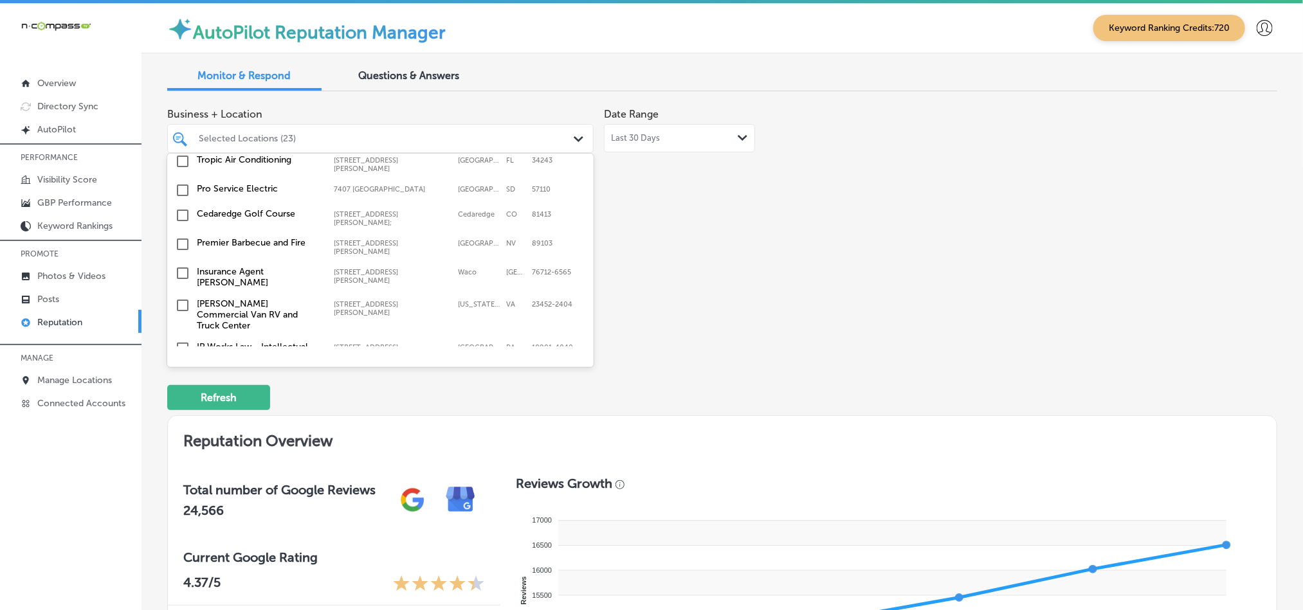
click at [181, 405] on input "checkbox" at bounding box center [182, 412] width 15 height 15
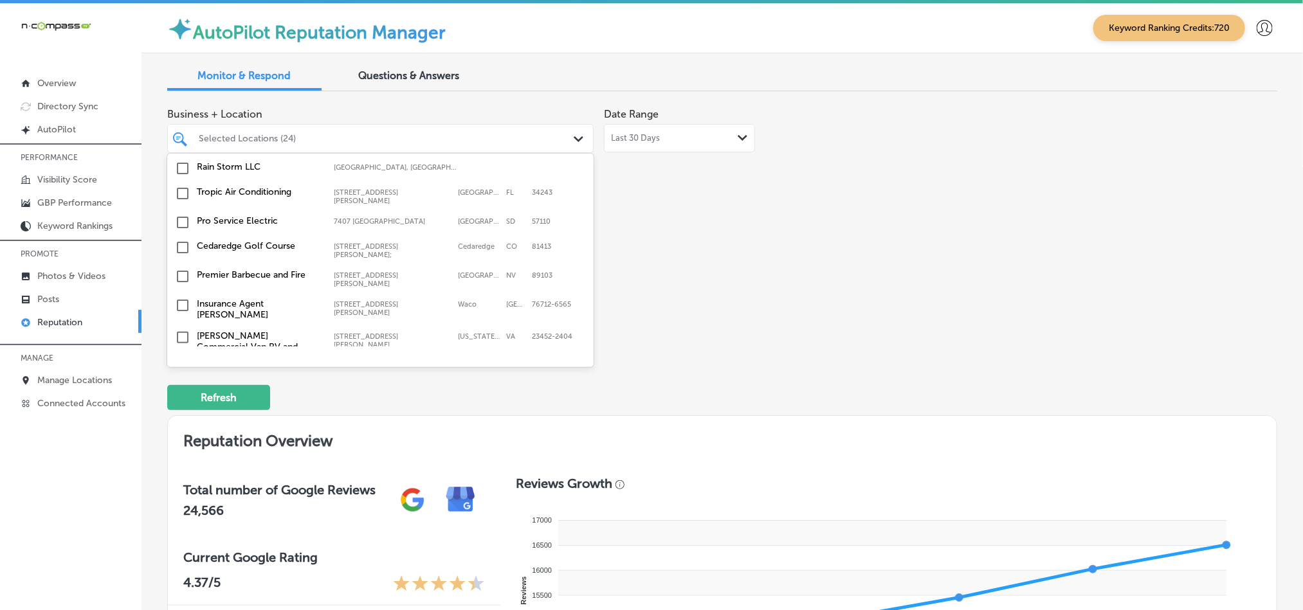
click at [181, 405] on input "checkbox" at bounding box center [182, 412] width 15 height 15
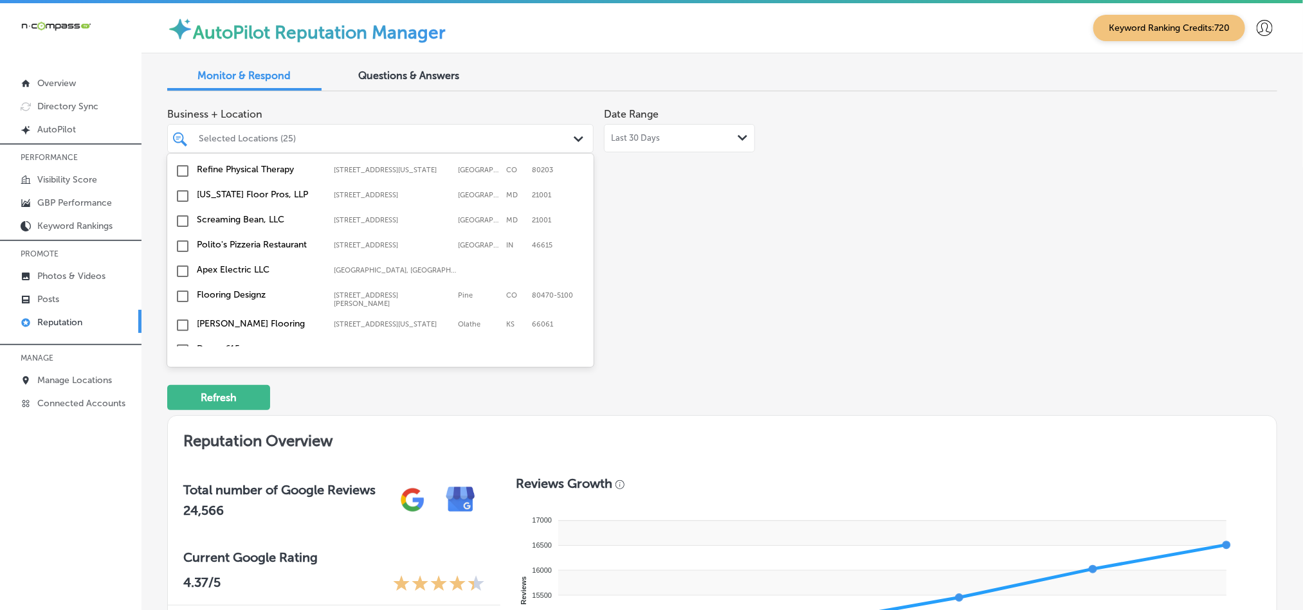
scroll to position [3254, 0]
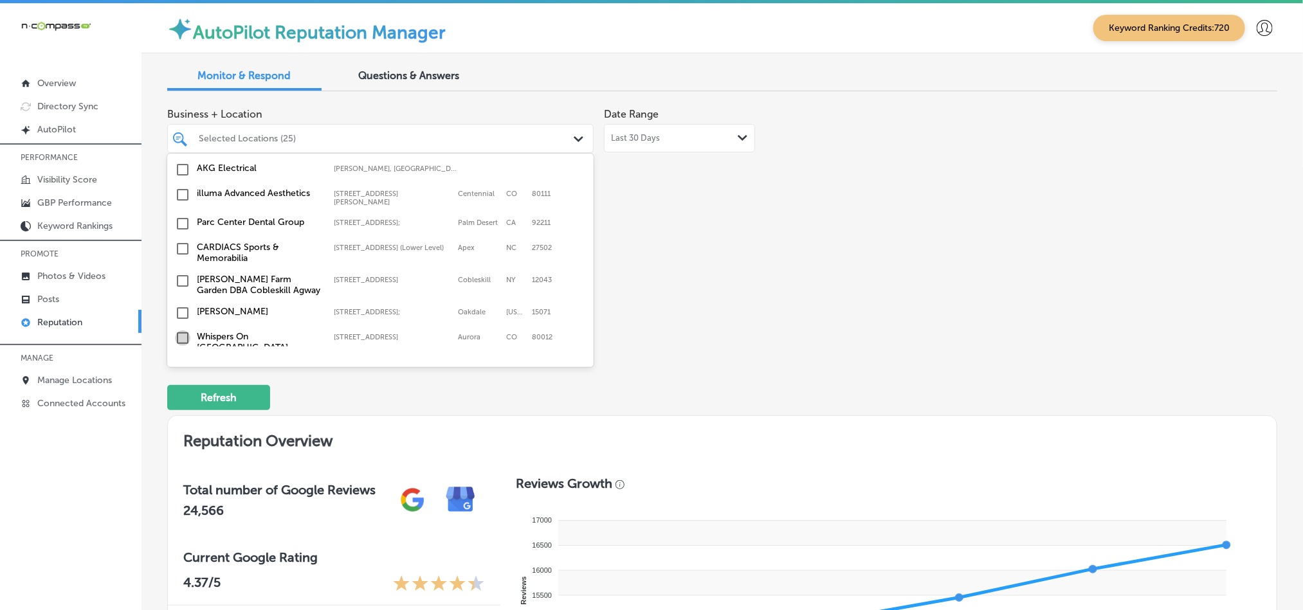
click at [183, 330] on input "checkbox" at bounding box center [182, 337] width 15 height 15
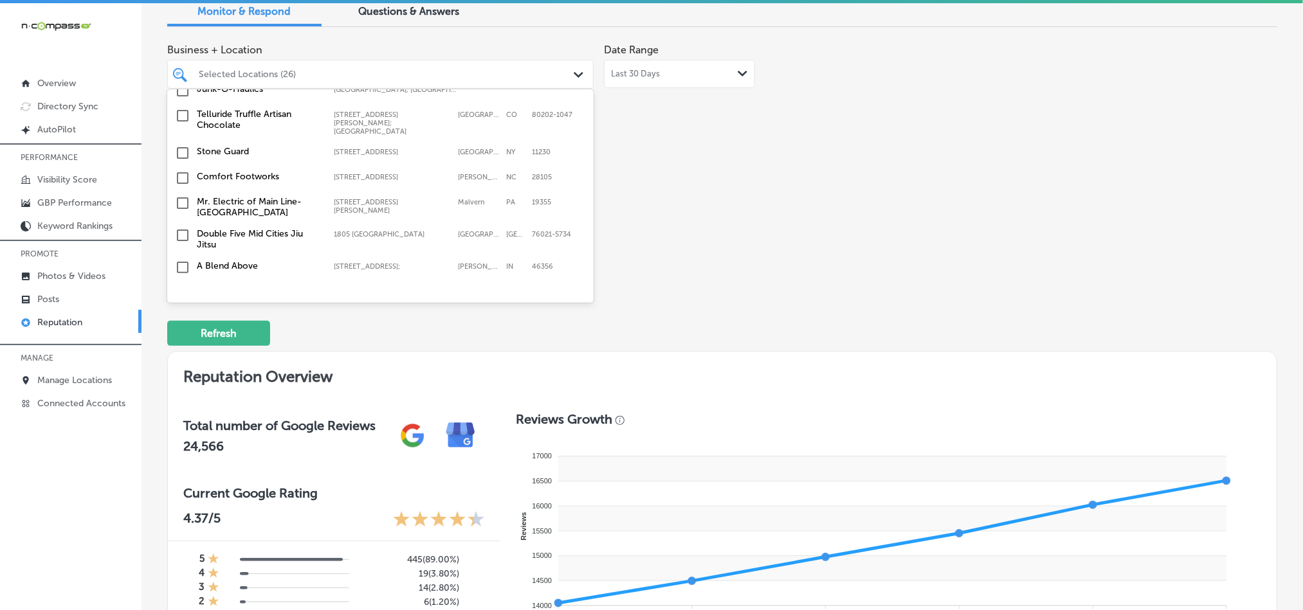
scroll to position [3853, 0]
click at [180, 321] on input "checkbox" at bounding box center [182, 328] width 15 height 15
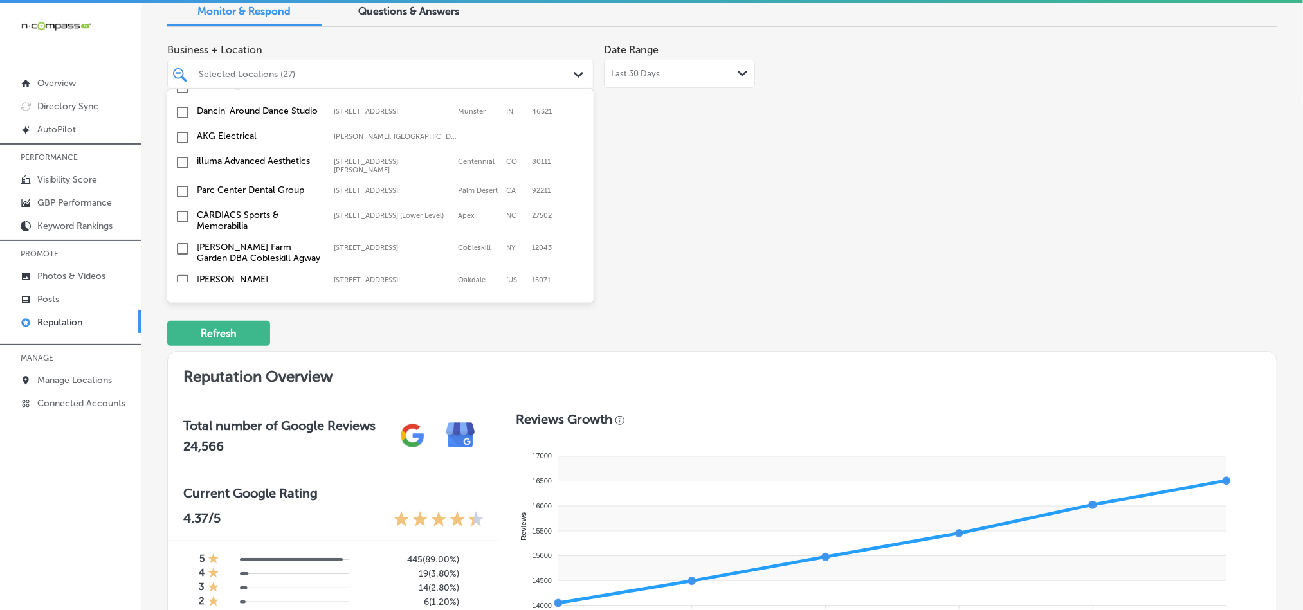
scroll to position [3311, 0]
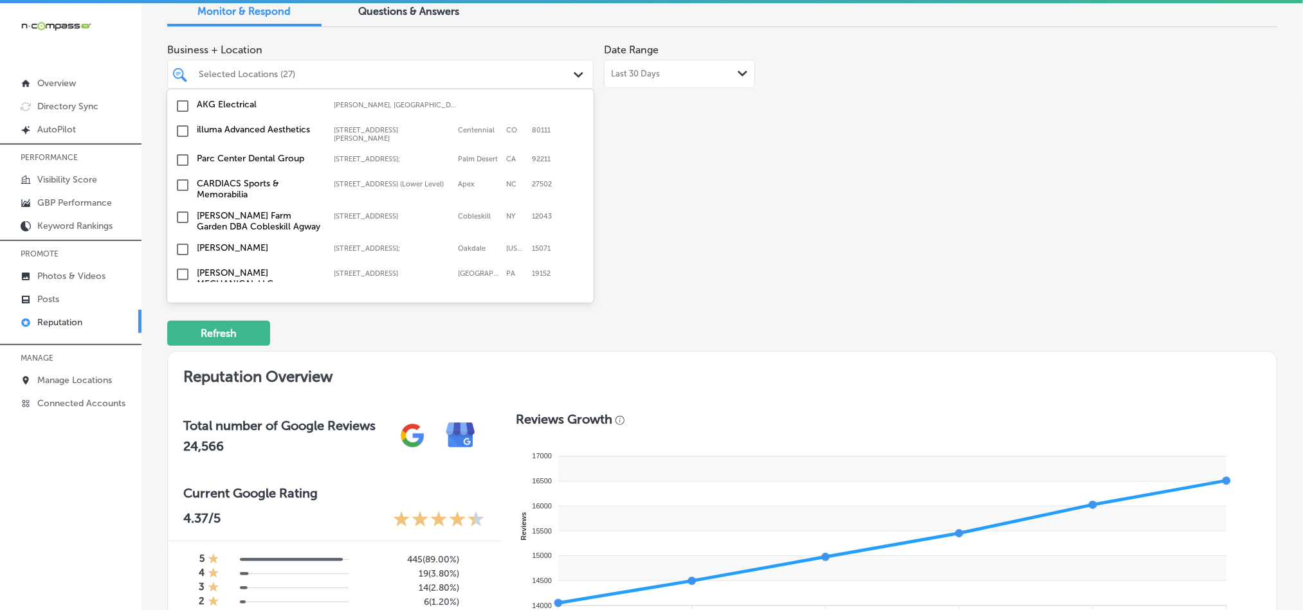
click at [179, 267] on input "checkbox" at bounding box center [182, 274] width 15 height 15
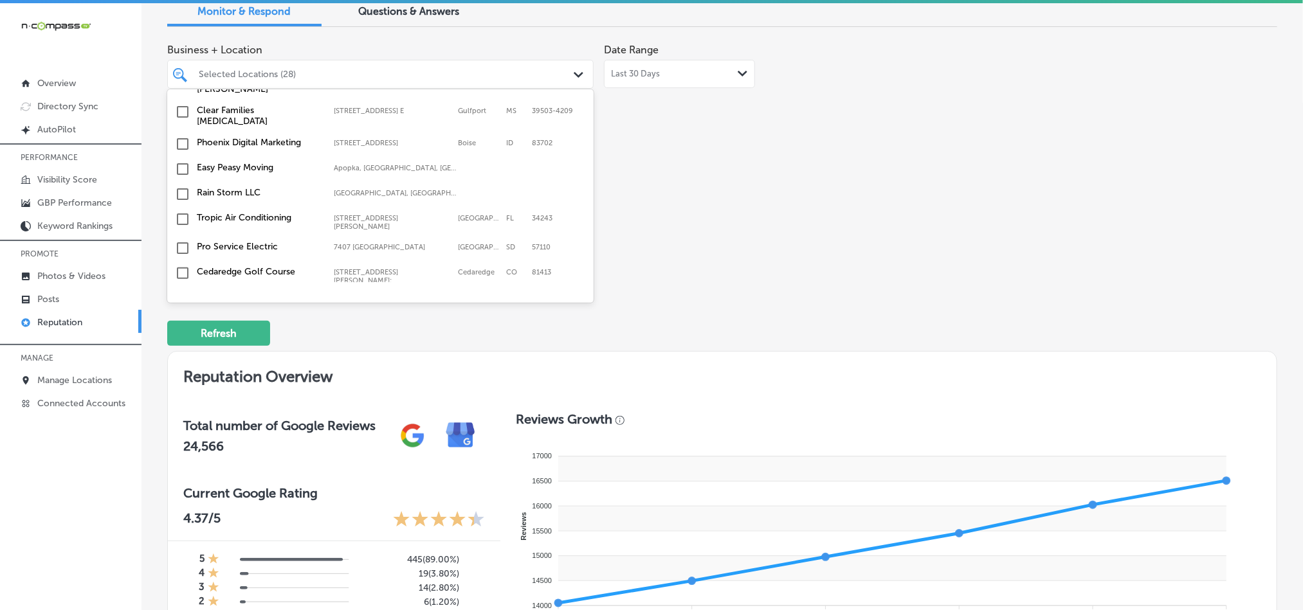
scroll to position [4096, 0]
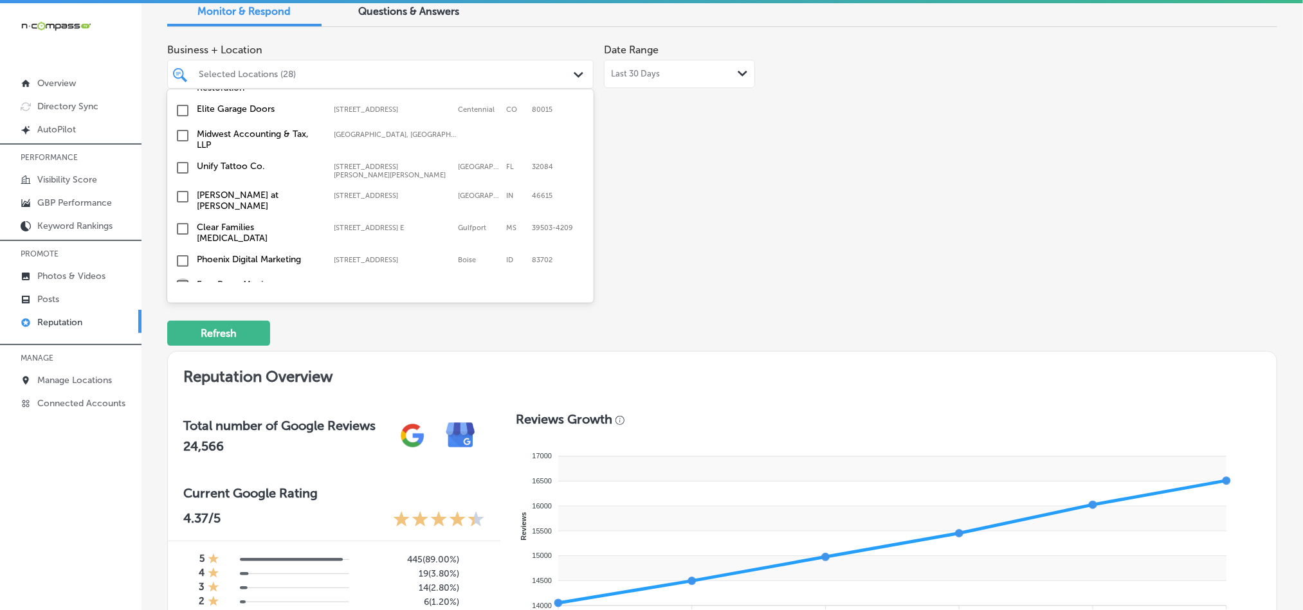
click at [182, 278] on input "checkbox" at bounding box center [182, 285] width 15 height 15
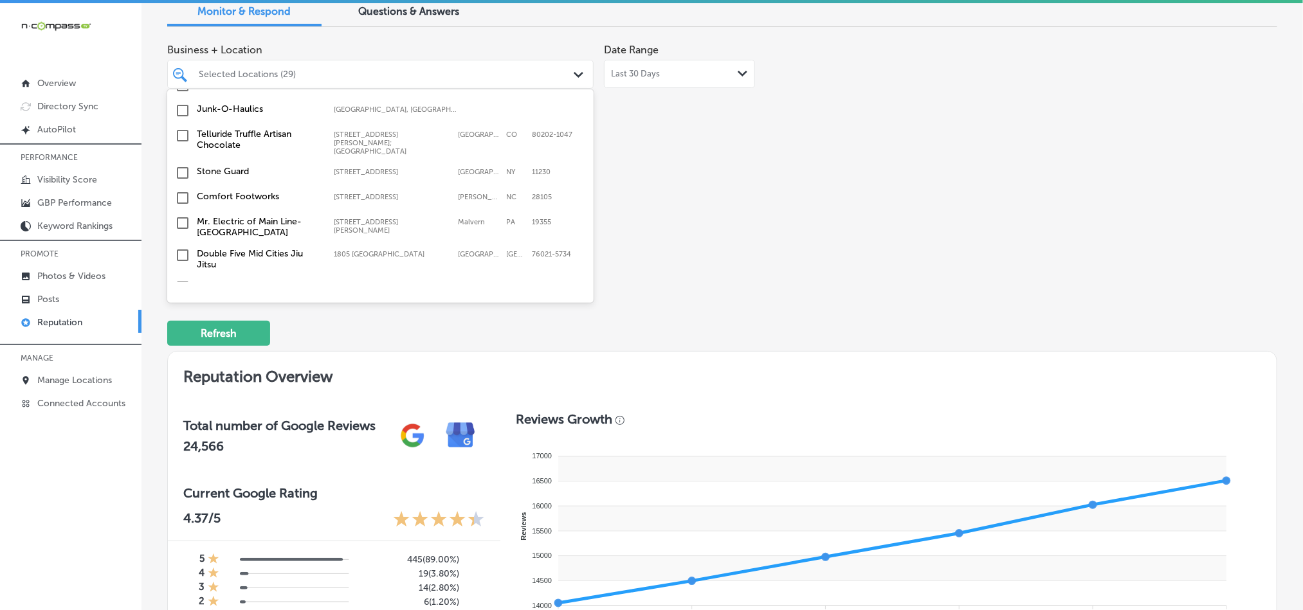
scroll to position [3853, 0]
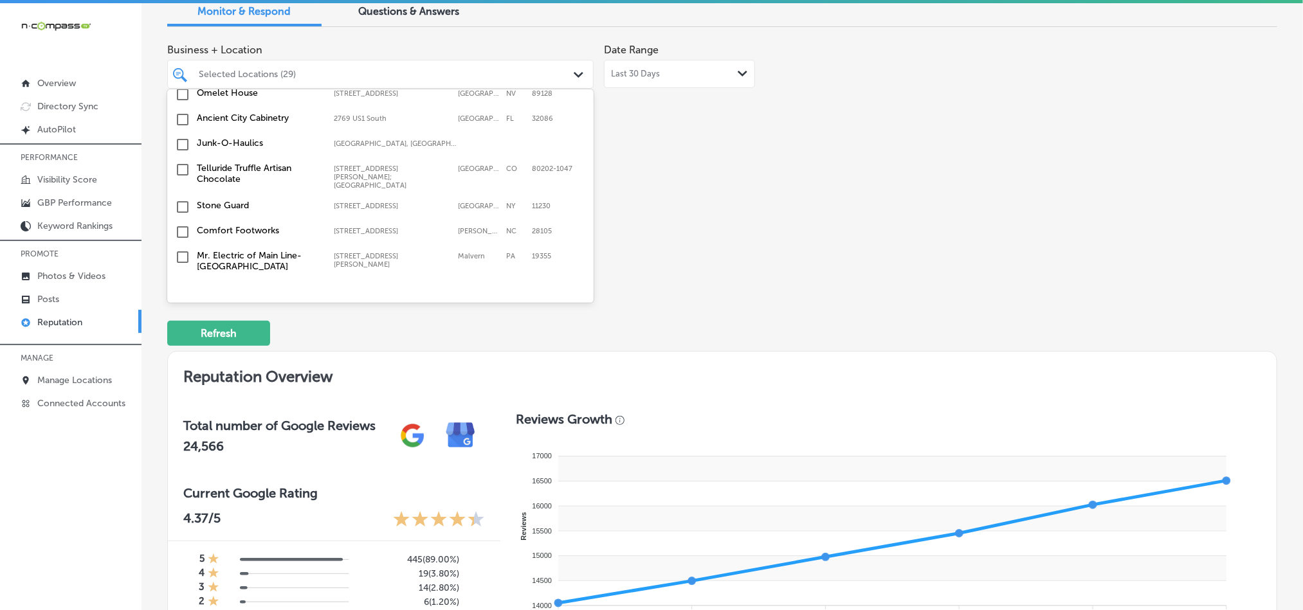
click at [179, 371] on input "checkbox" at bounding box center [182, 378] width 15 height 15
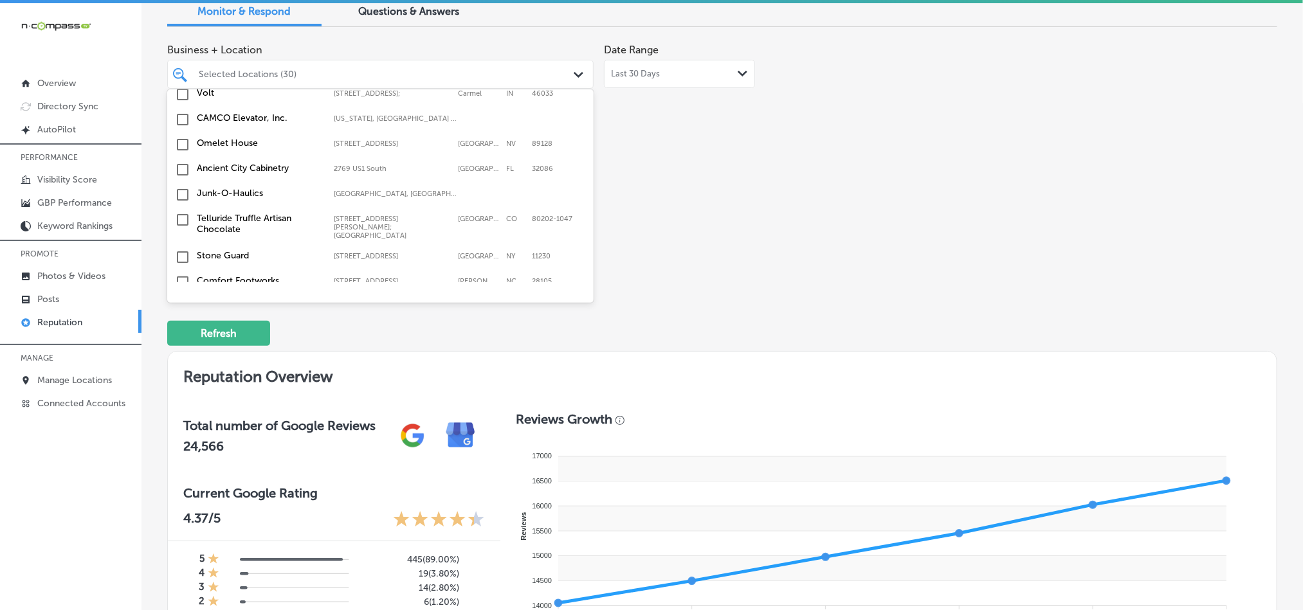
scroll to position [3820, 0]
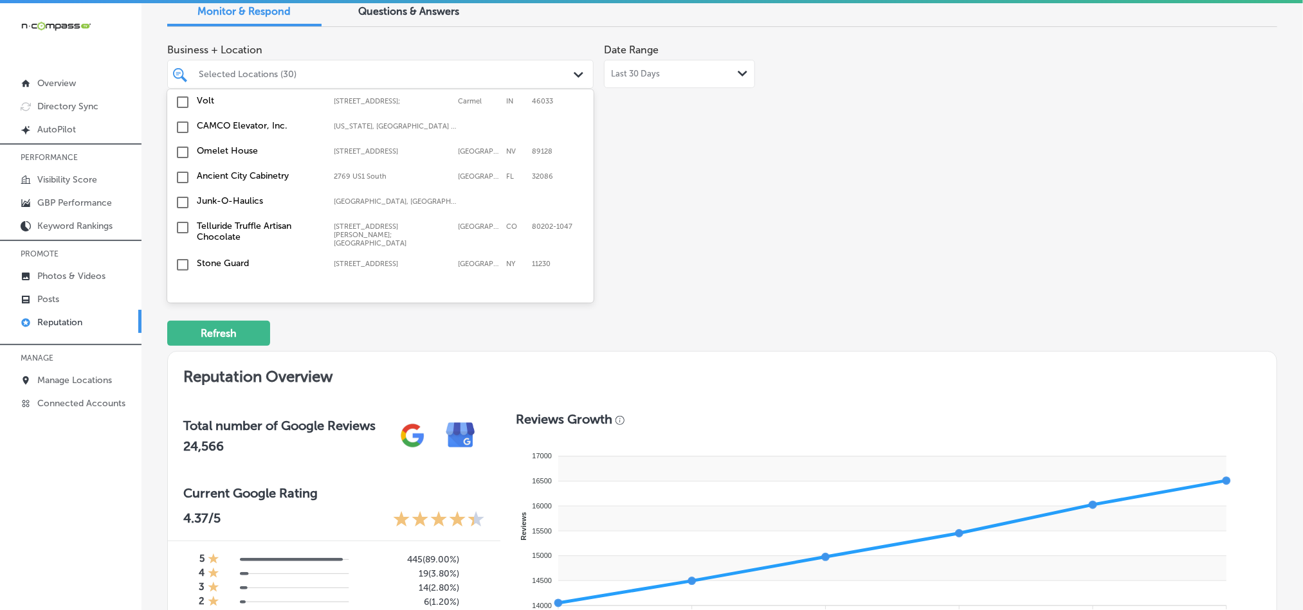
click at [179, 339] on input "checkbox" at bounding box center [182, 346] width 15 height 15
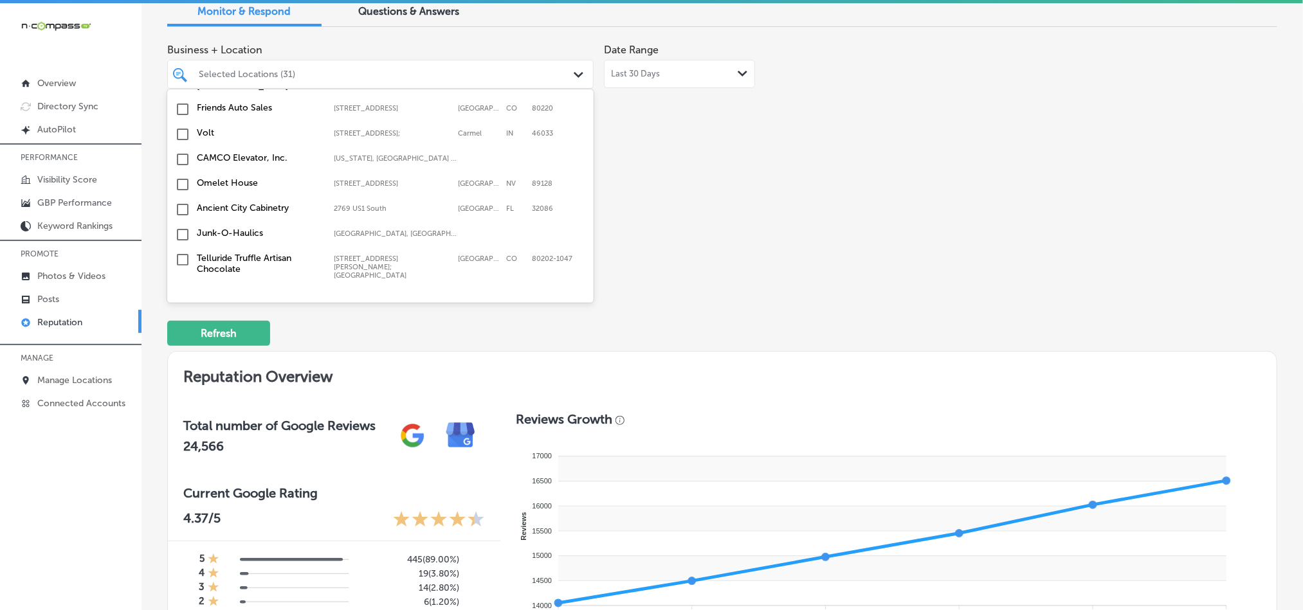
click at [176, 314] on input "checkbox" at bounding box center [182, 321] width 15 height 15
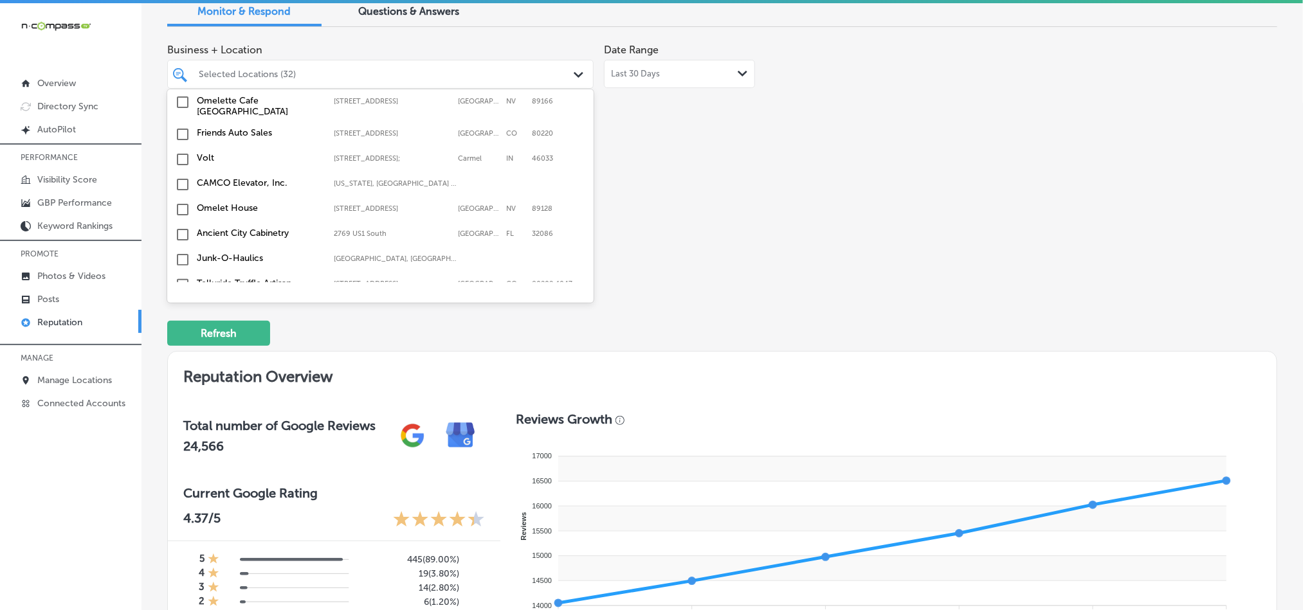
scroll to position [3756, 0]
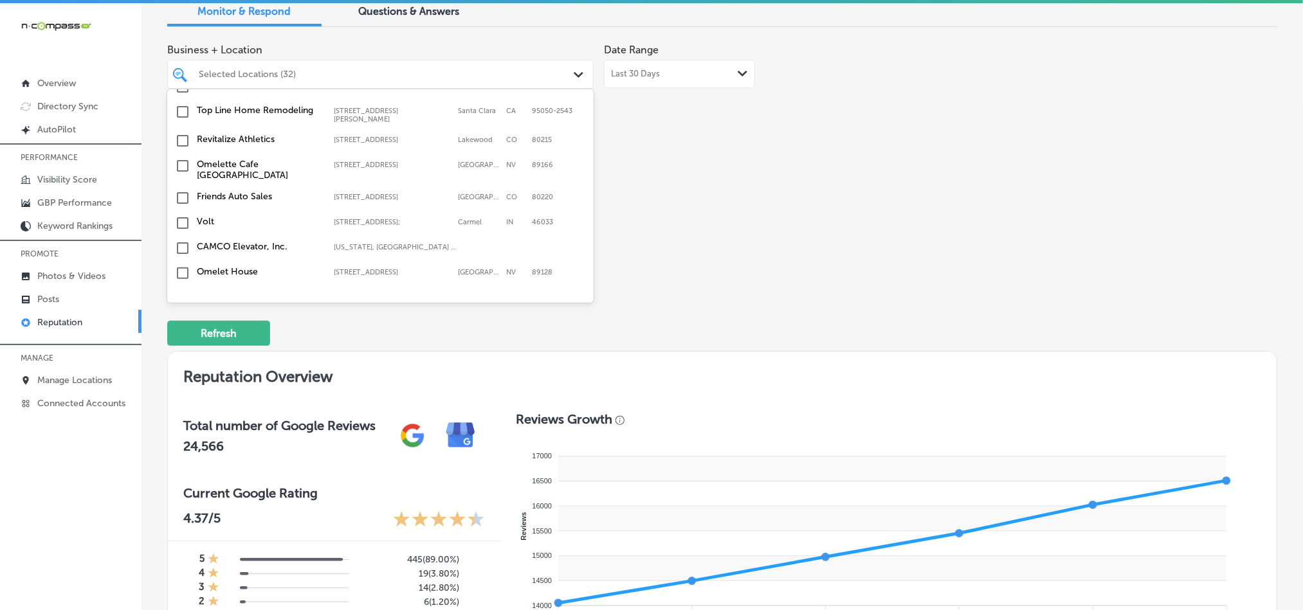
click at [181, 316] on input "checkbox" at bounding box center [182, 323] width 15 height 15
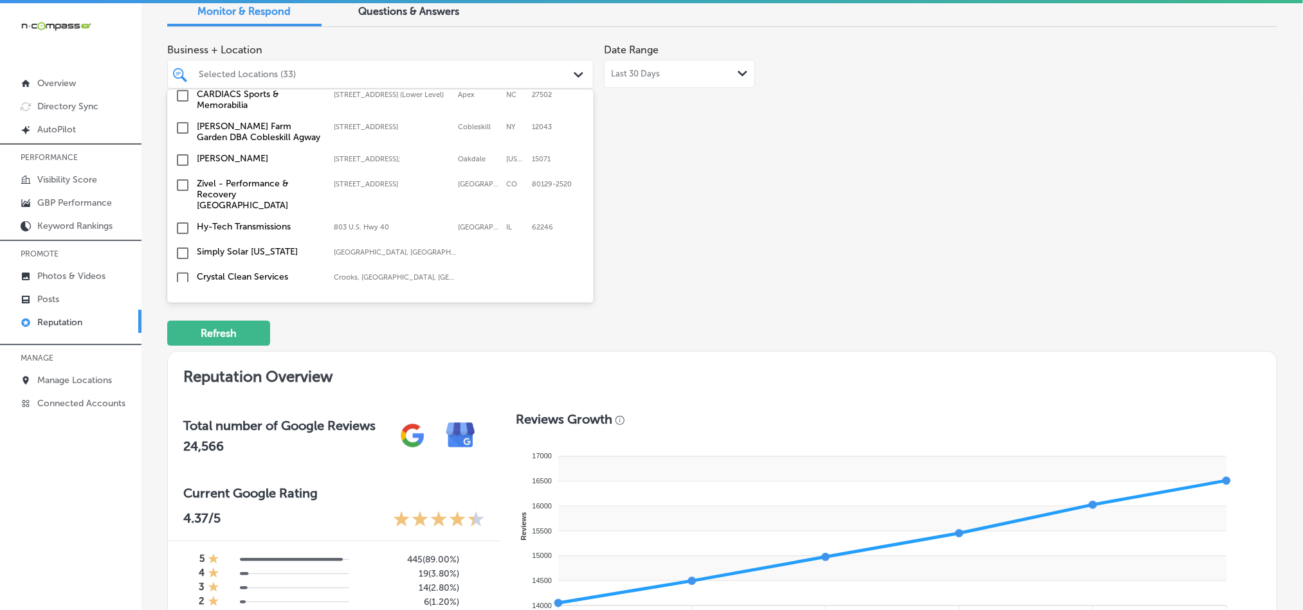
scroll to position [3563, 0]
click at [179, 322] on input "checkbox" at bounding box center [182, 329] width 15 height 15
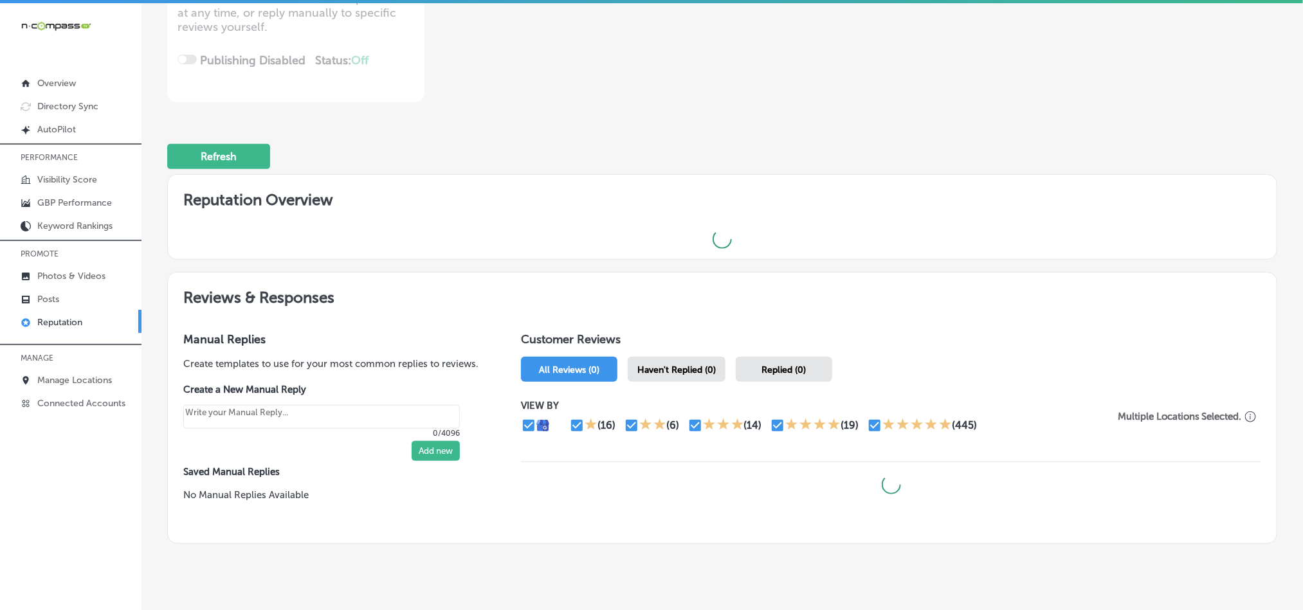
scroll to position [280, 0]
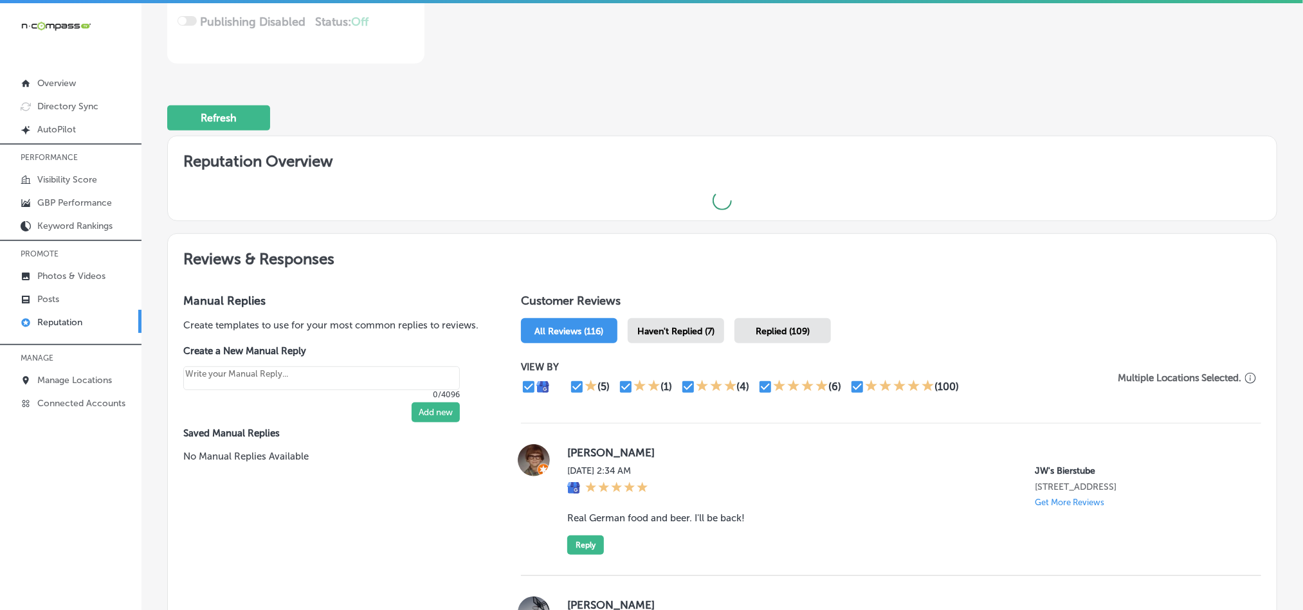
type textarea "x"
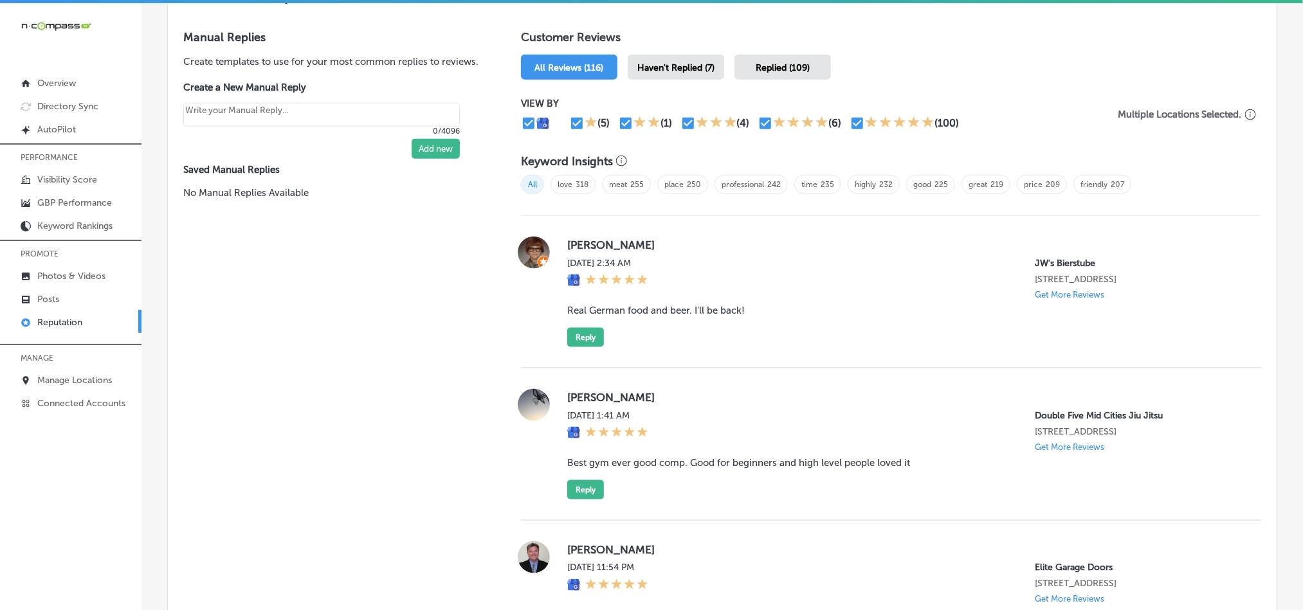
scroll to position [762, 0]
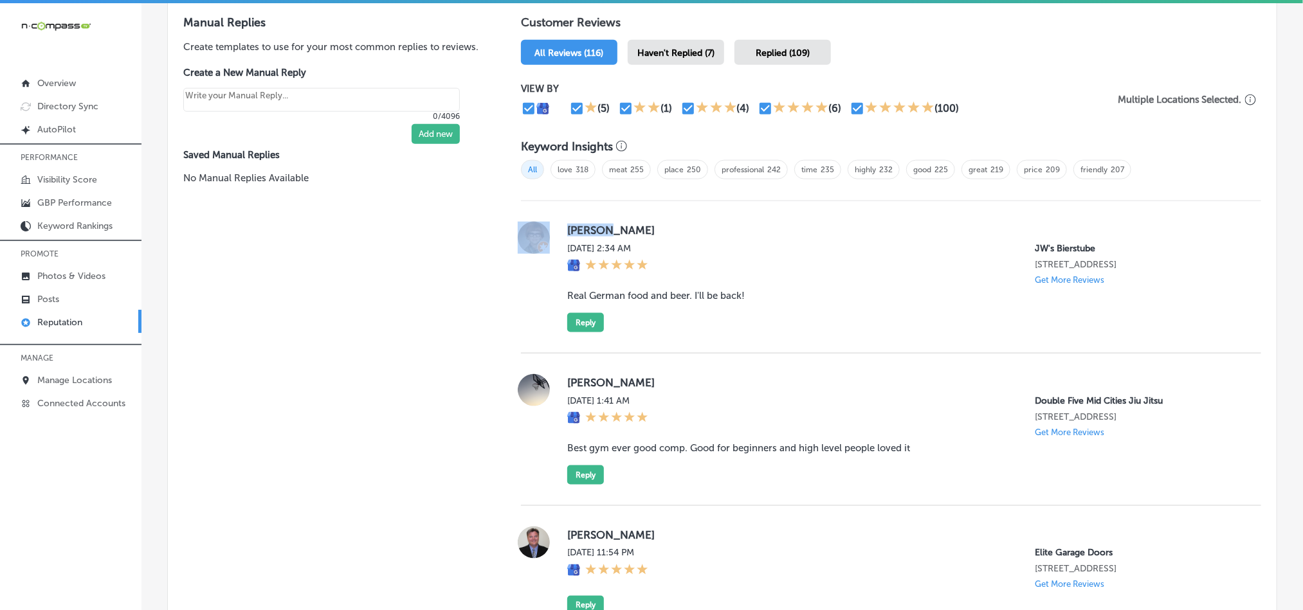
drag, startPoint x: 611, startPoint y: 230, endPoint x: 552, endPoint y: 230, distance: 59.8
click at [552, 230] on div "[PERSON_NAME][DATE] 2:34 AM JW's Bierstube [STREET_ADDRESS] Get More Reviews Re…" at bounding box center [891, 277] width 740 height 111
copy div "[PERSON_NAME]"
drag, startPoint x: 560, startPoint y: 290, endPoint x: 766, endPoint y: 285, distance: 206.4
click at [766, 285] on div "[PERSON_NAME][DATE] 2:34 AM JW's Bierstube [STREET_ADDRESS] Get More Reviews Re…" at bounding box center [891, 277] width 740 height 111
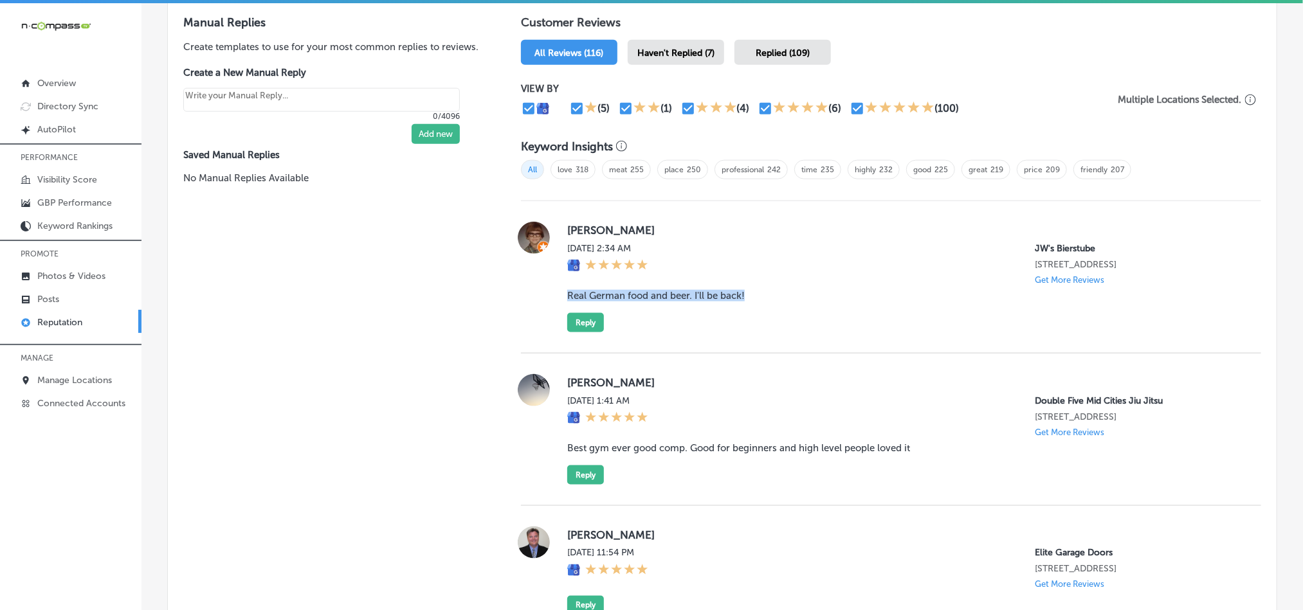
copy blockquote "Real German food and beer. I'll be back!"
click at [812, 334] on div "[PERSON_NAME][DATE] 2:34 AM JW's Bierstube [STREET_ADDRESS] Get More Reviews Re…" at bounding box center [891, 277] width 740 height 152
click at [586, 315] on button "Reply" at bounding box center [585, 322] width 37 height 19
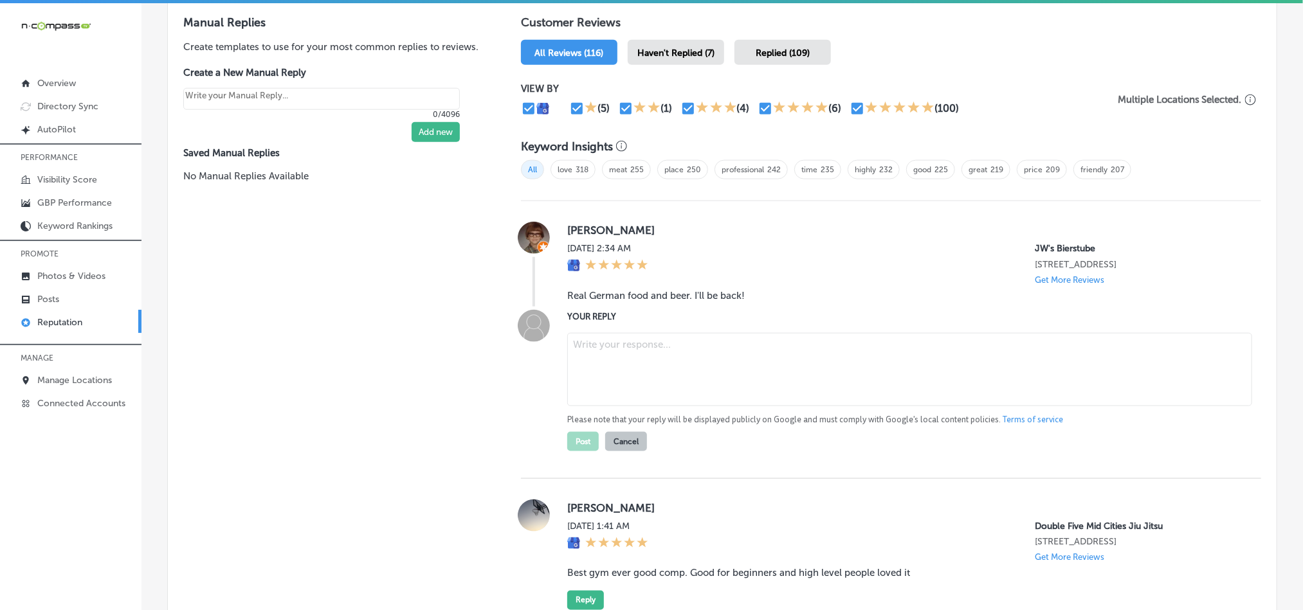
click at [641, 357] on textarea at bounding box center [909, 369] width 685 height 73
paste textarea "Thank you, J, for your kind words! We’re so glad you enjoyed the authentic Germ…"
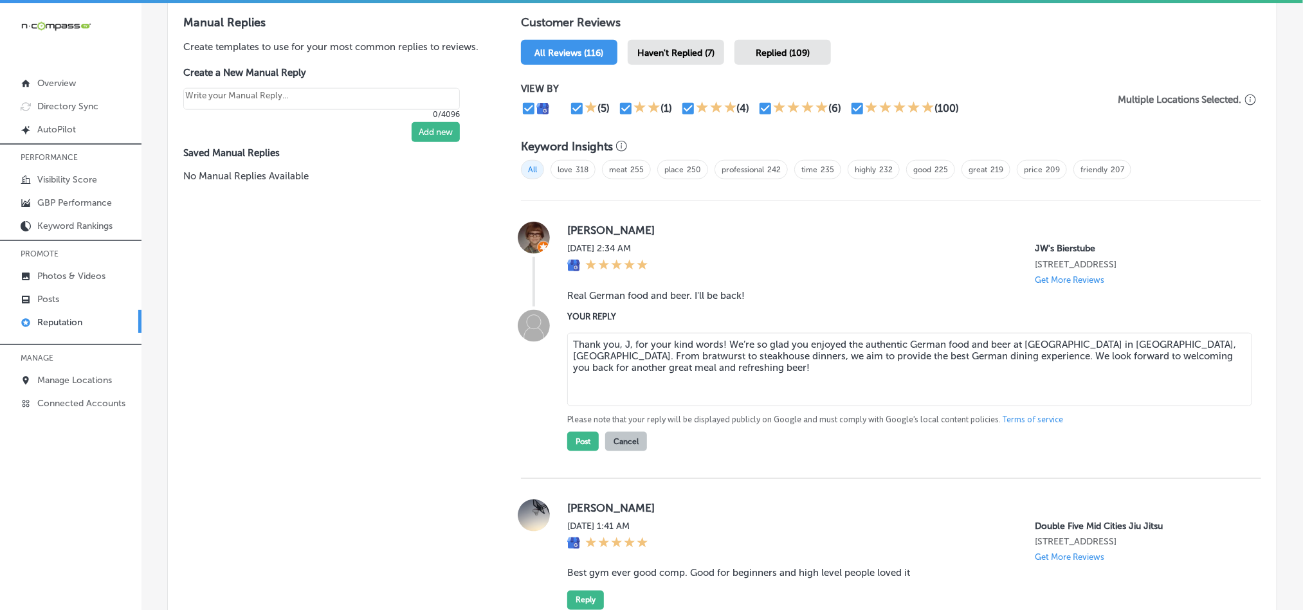
type textarea "Thank you, J, for your kind words! We’re so glad you enjoyed the authentic Germ…"
type textarea "x"
click at [624, 339] on textarea "Thank you, J, for your kind words! We’re so glad you enjoyed the authentic Germ…" at bounding box center [909, 369] width 685 height 73
type textarea "Thank you, [PERSON_NAME], for your kind words! We’re so glad you enjoyed the au…"
click at [573, 438] on button "Post" at bounding box center [583, 441] width 32 height 19
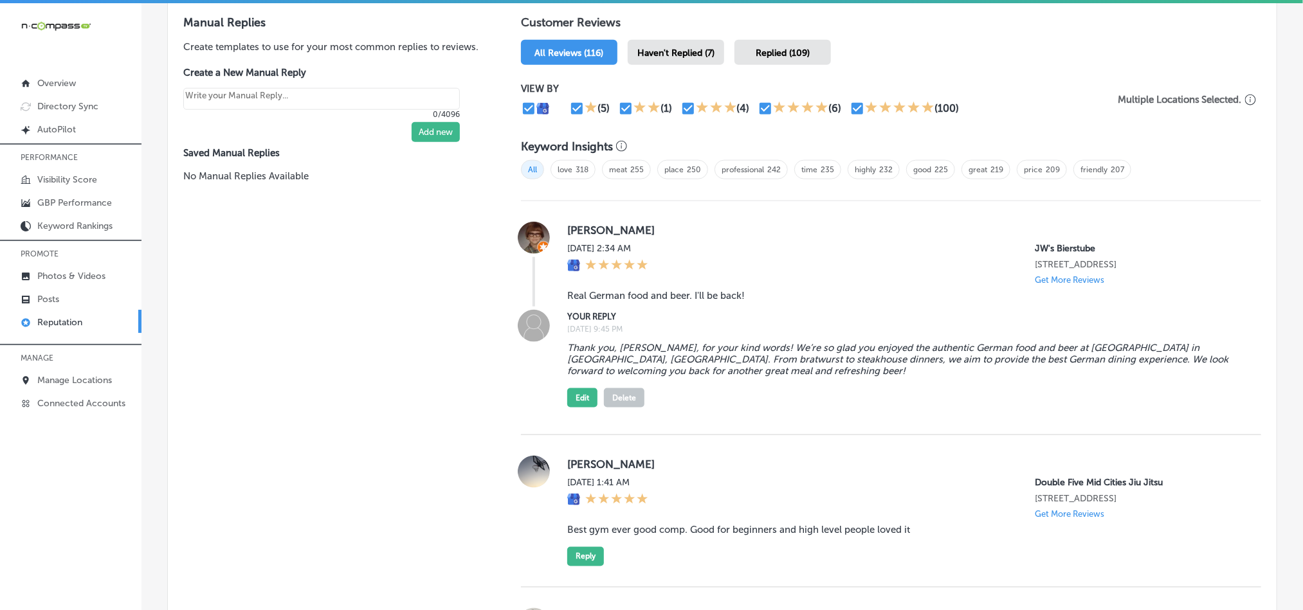
click at [673, 41] on div "Haven't Replied (7)" at bounding box center [676, 52] width 96 height 25
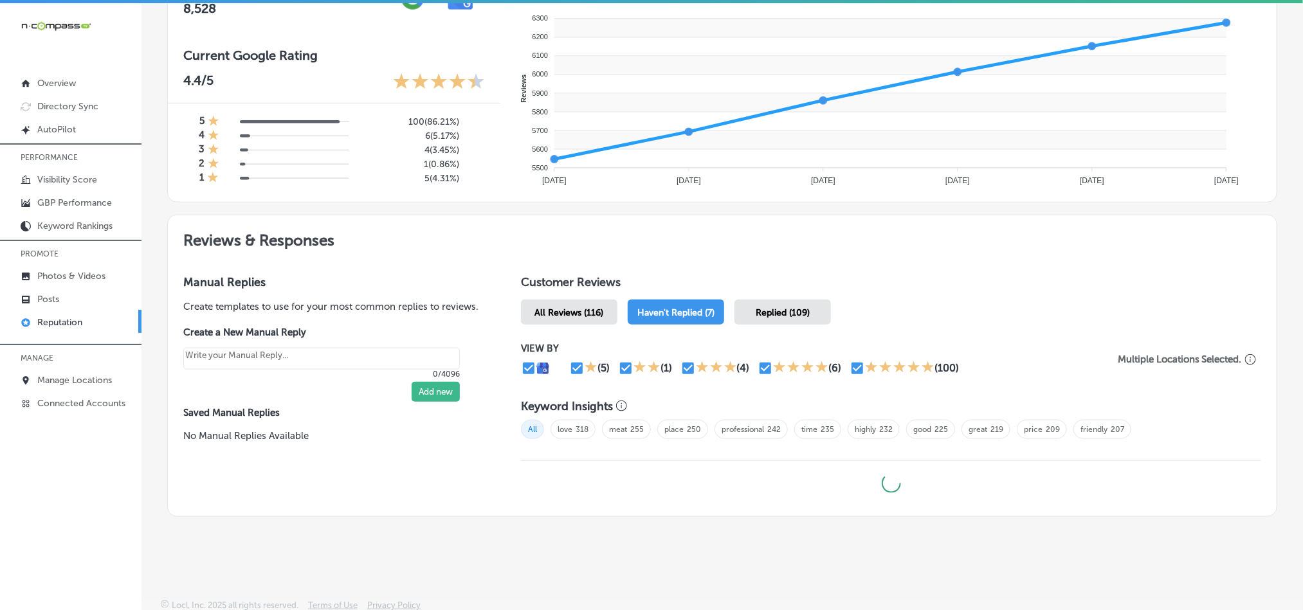
type textarea "x"
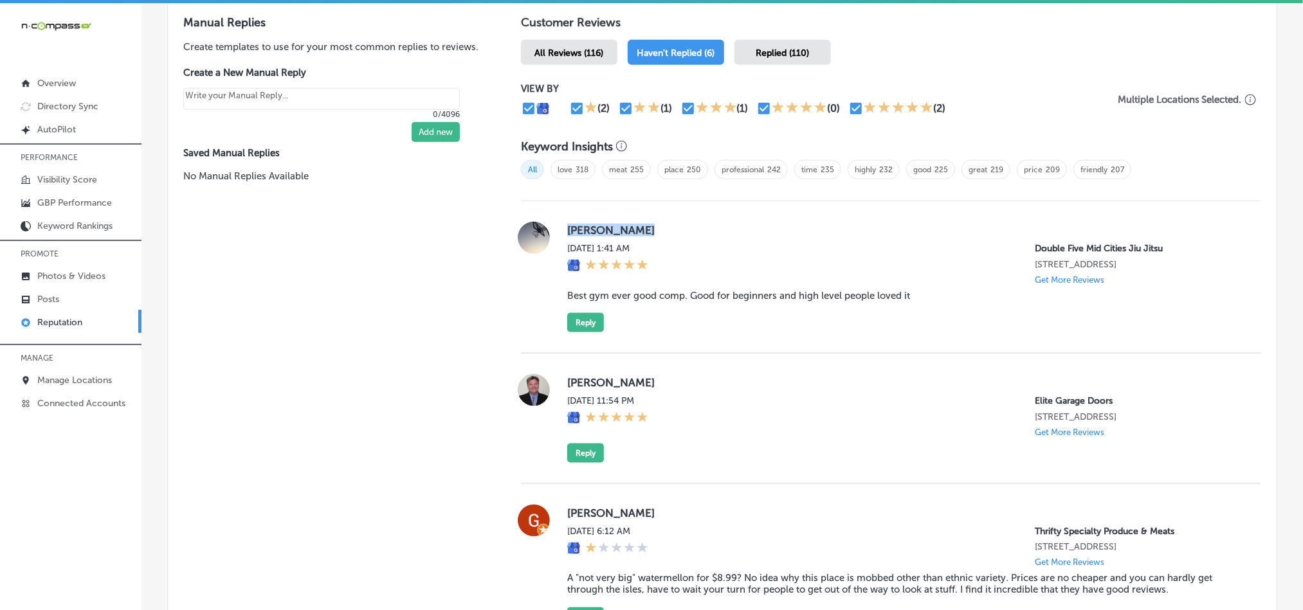
drag, startPoint x: 560, startPoint y: 228, endPoint x: 739, endPoint y: 221, distance: 178.9
click at [739, 222] on div "[PERSON_NAME][DATE] 1:41 AM Double Five Mid Cities Jiu [GEOGRAPHIC_DATA]-5734, …" at bounding box center [891, 277] width 740 height 111
copy label "[PERSON_NAME]"
click at [705, 297] on blockquote "Best gym ever good comp. Good for beginners and high level people loved it" at bounding box center [903, 296] width 673 height 12
drag, startPoint x: 559, startPoint y: 290, endPoint x: 980, endPoint y: 289, distance: 420.5
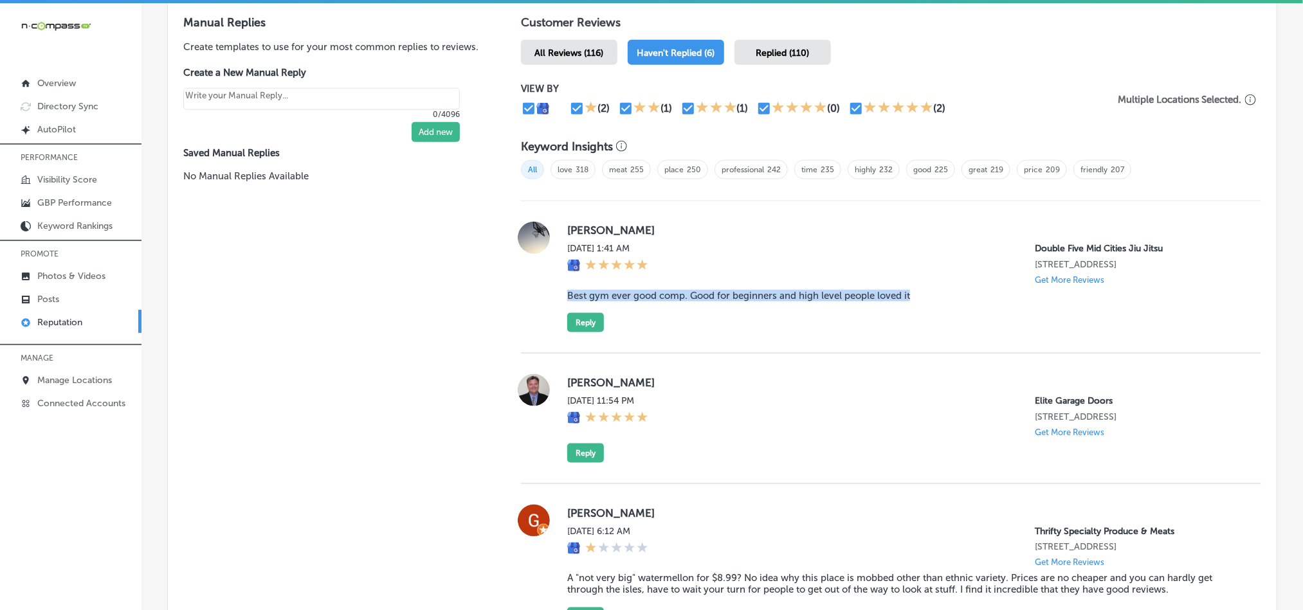
click at [980, 289] on div "[PERSON_NAME][DATE] 1:41 AM Double Five Mid Cities Jiu [GEOGRAPHIC_DATA]-5734, …" at bounding box center [891, 277] width 740 height 111
copy blockquote "Best gym ever good comp. Good for beginners and high level people loved it"
click at [746, 244] on div "[DATE] 1:41 AM Double Five Mid Cities [GEOGRAPHIC_DATA] Jitsu [STREET_ADDRESS] …" at bounding box center [903, 264] width 673 height 42
click at [581, 318] on button "Reply" at bounding box center [585, 322] width 37 height 19
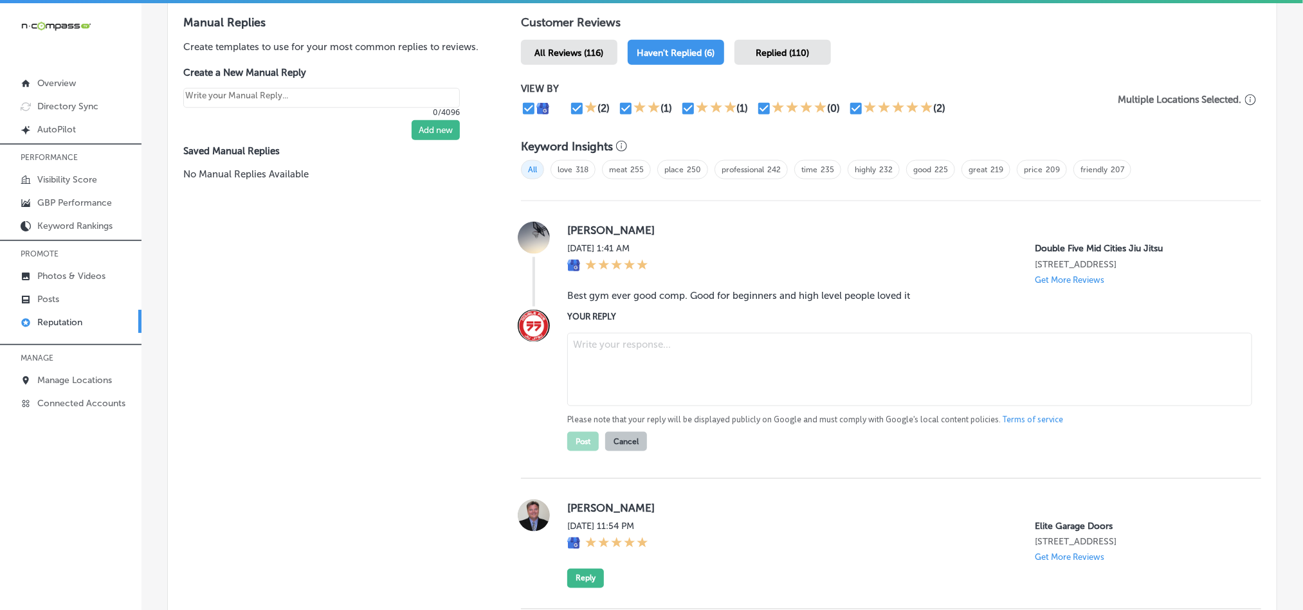
click at [658, 369] on textarea at bounding box center [909, 369] width 685 height 73
paste textarea "Thank you for the great review, [PERSON_NAME]! We're thrilled to hear that you …"
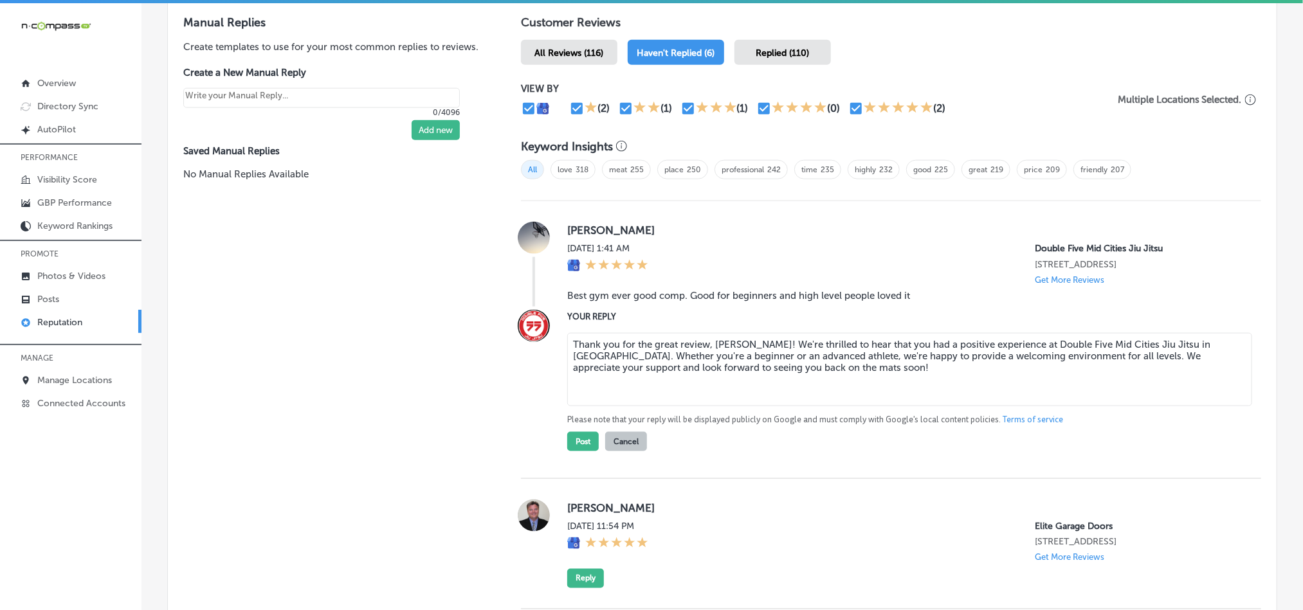
click at [787, 342] on textarea "Thank you for the great review, [PERSON_NAME]! We're thrilled to hear that you …" at bounding box center [909, 369] width 685 height 73
type textarea "Thank you for the great review, [PERSON_NAME]! We're glad to hear that you had …"
click at [573, 438] on button "Post" at bounding box center [583, 441] width 32 height 19
type textarea "x"
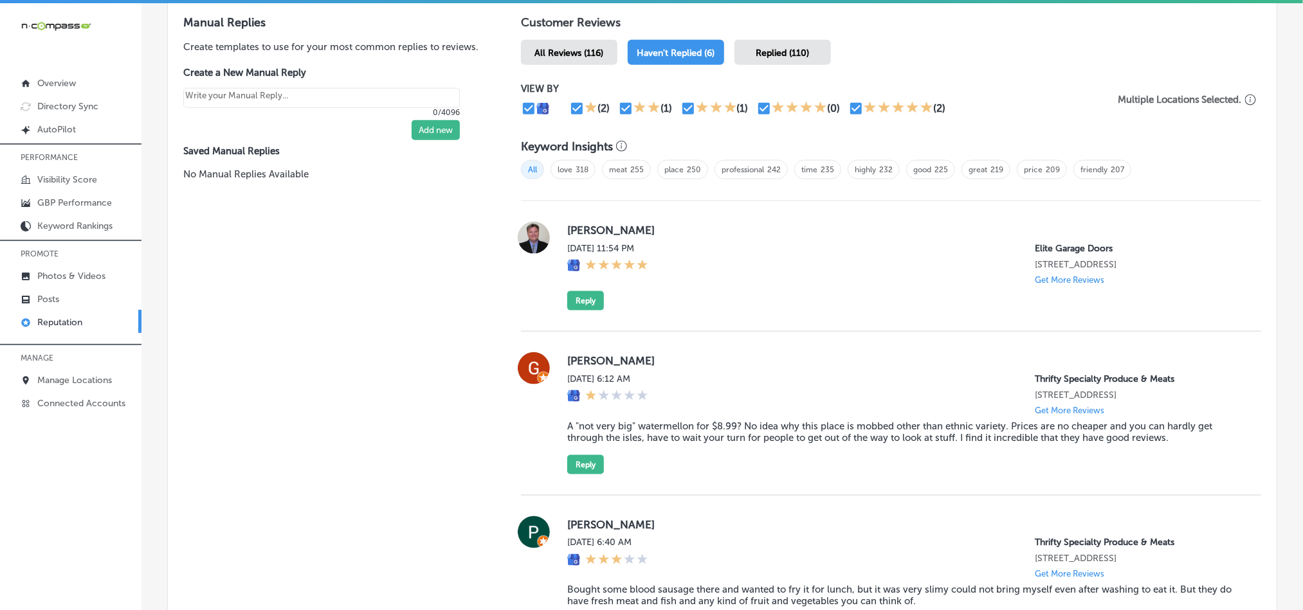
drag, startPoint x: 556, startPoint y: 228, endPoint x: 721, endPoint y: 224, distance: 165.9
click at [721, 224] on div "[PERSON_NAME] [DATE] 11:54 PM Elite Garage Doors [STREET_ADDRESS] Get More Revi…" at bounding box center [891, 266] width 740 height 89
copy label "[PERSON_NAME]"
click at [733, 286] on div "[PERSON_NAME] [DATE] 11:54 PM Elite Garage Doors [STREET_ADDRESS] Get More Revi…" at bounding box center [903, 266] width 673 height 89
click at [750, 302] on div "[PERSON_NAME] [DATE] 11:54 PM Elite Garage Doors [STREET_ADDRESS] Get More Revi…" at bounding box center [903, 266] width 673 height 89
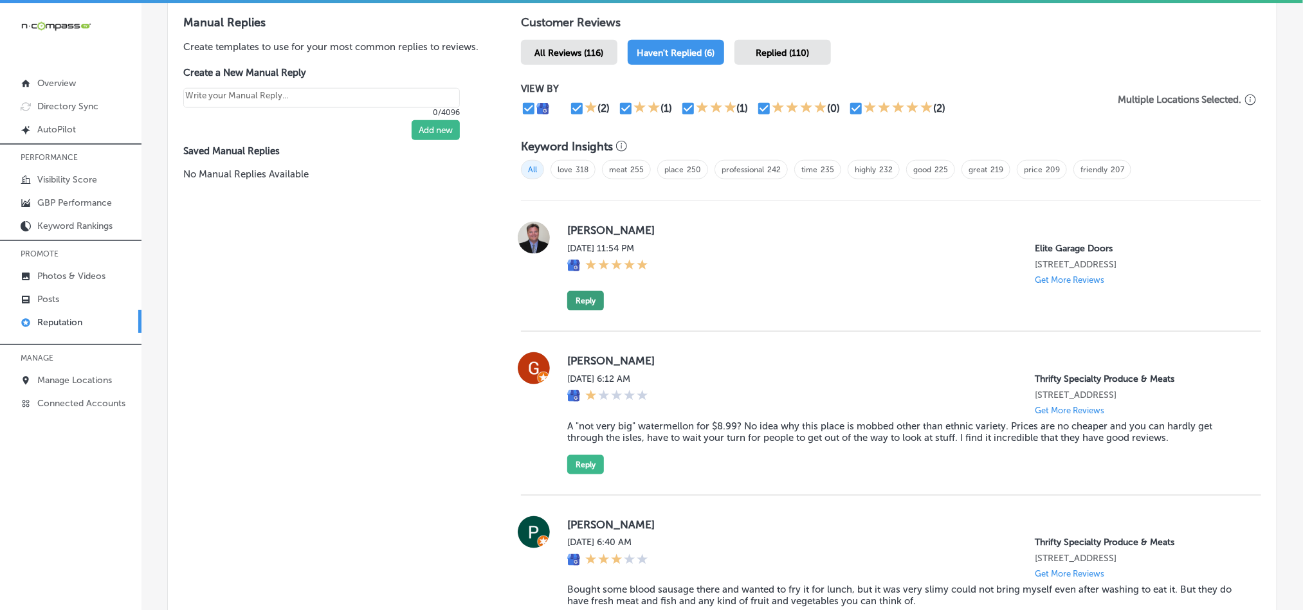
click at [575, 305] on button "Reply" at bounding box center [585, 300] width 37 height 19
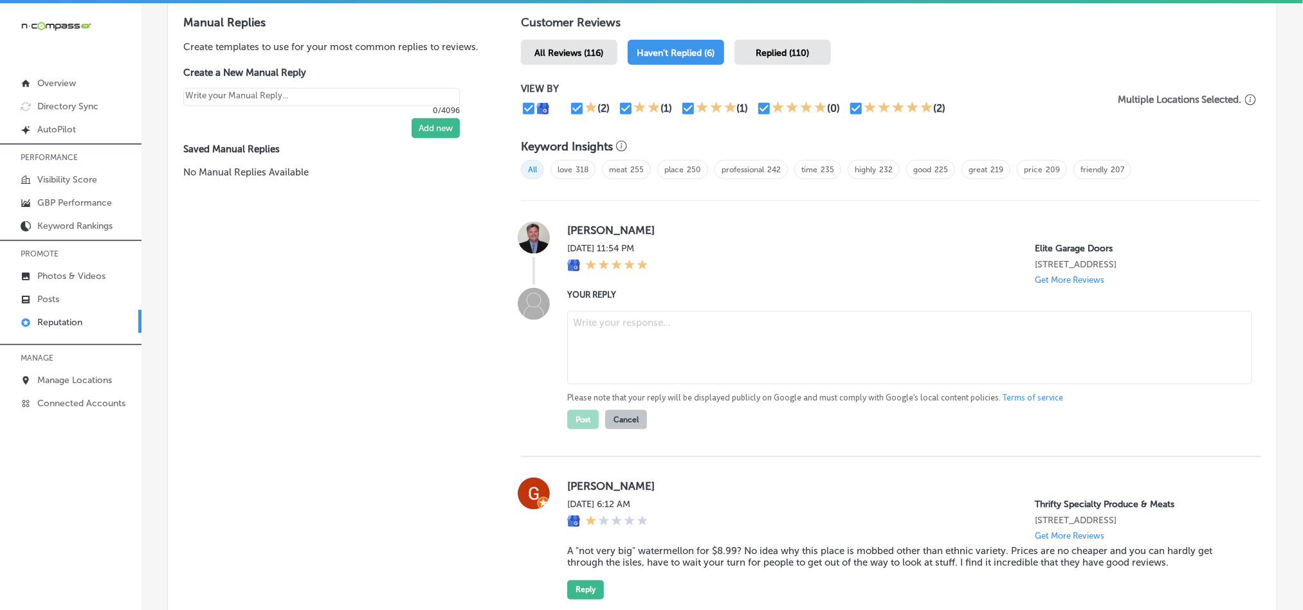
click at [655, 338] on textarea at bounding box center [909, 347] width 685 height 73
paste textarea "Thank you for the 5-star review, [PERSON_NAME]! We’re happy to hear that you ha…"
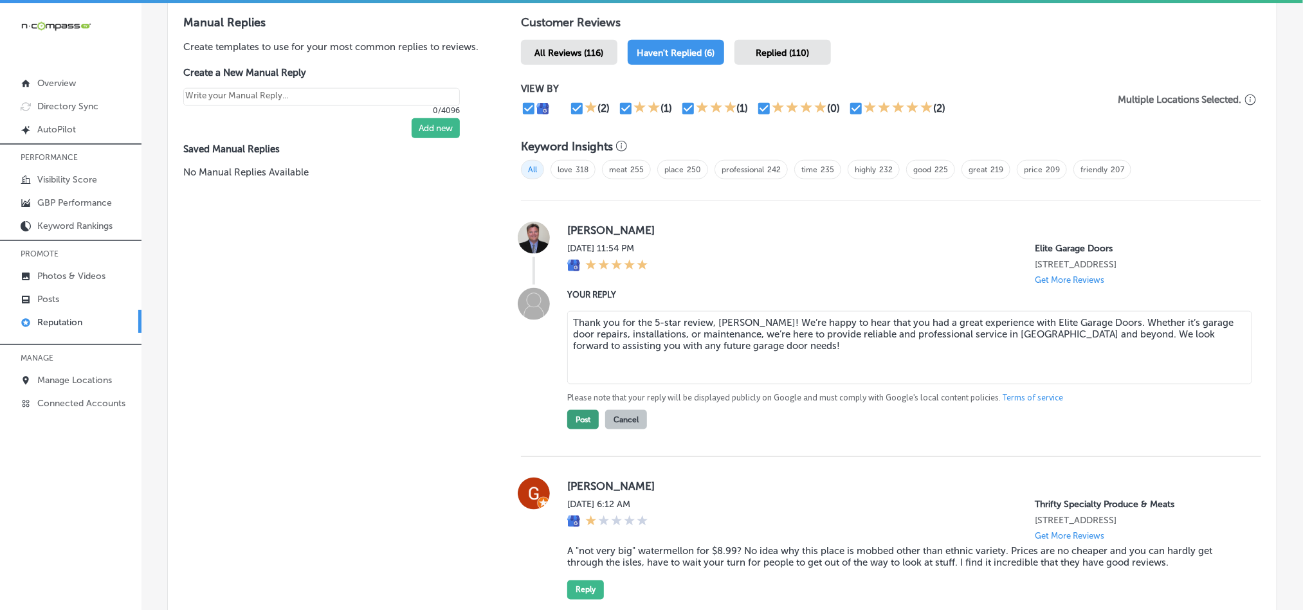
type textarea "Thank you for the 5-star review, [PERSON_NAME]! We’re happy to hear that you ha…"
click at [574, 417] on button "Post" at bounding box center [583, 419] width 32 height 19
type textarea "x"
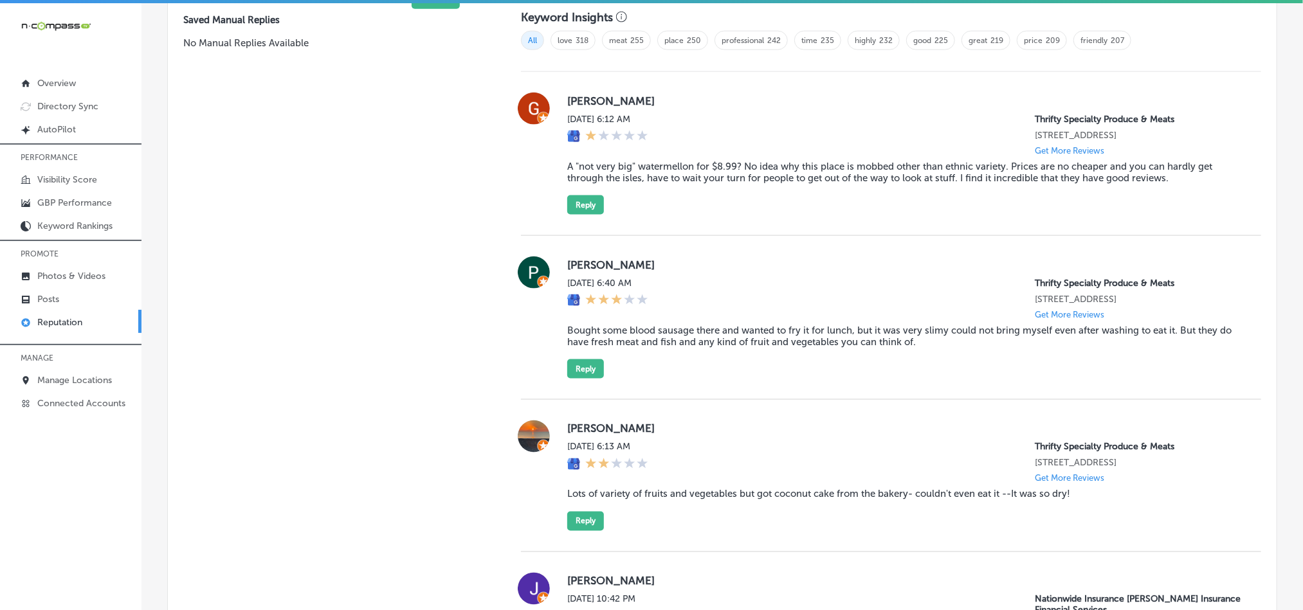
scroll to position [890, 0]
drag, startPoint x: 1212, startPoint y: 39, endPoint x: 1206, endPoint y: 80, distance: 41.6
click at [1207, 78] on div "Customer Reviews All Reviews (116) Haven't Replied (6) Replied (110) VIEW BY (2…" at bounding box center [890, 506] width 771 height 1268
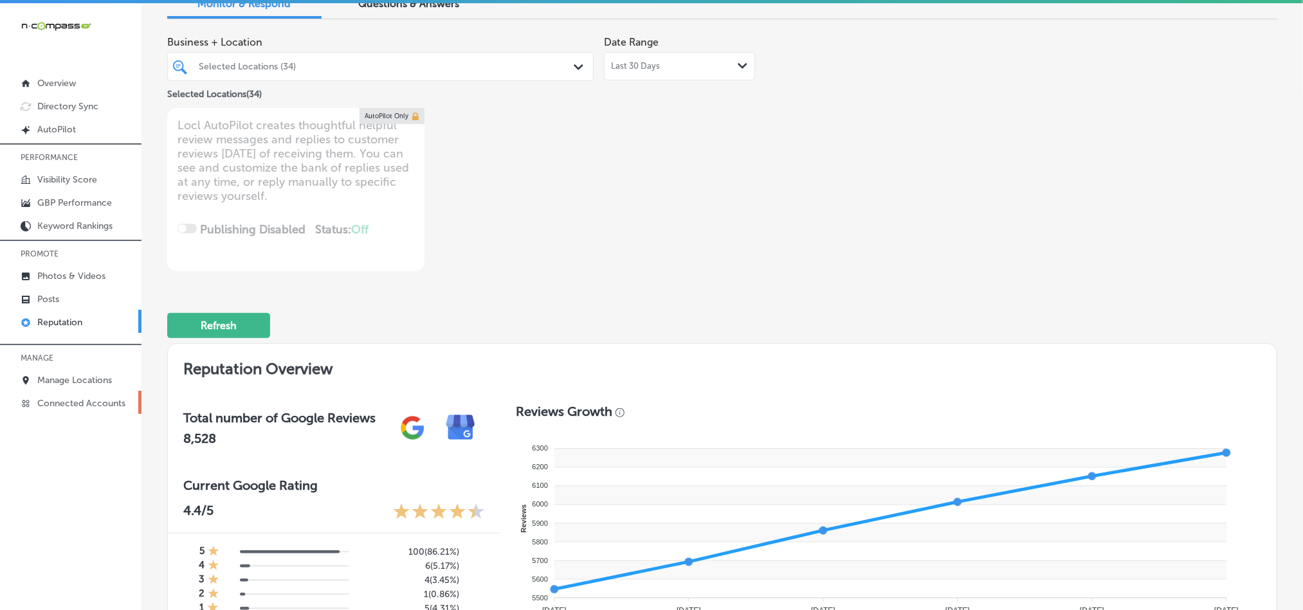
scroll to position [55, 0]
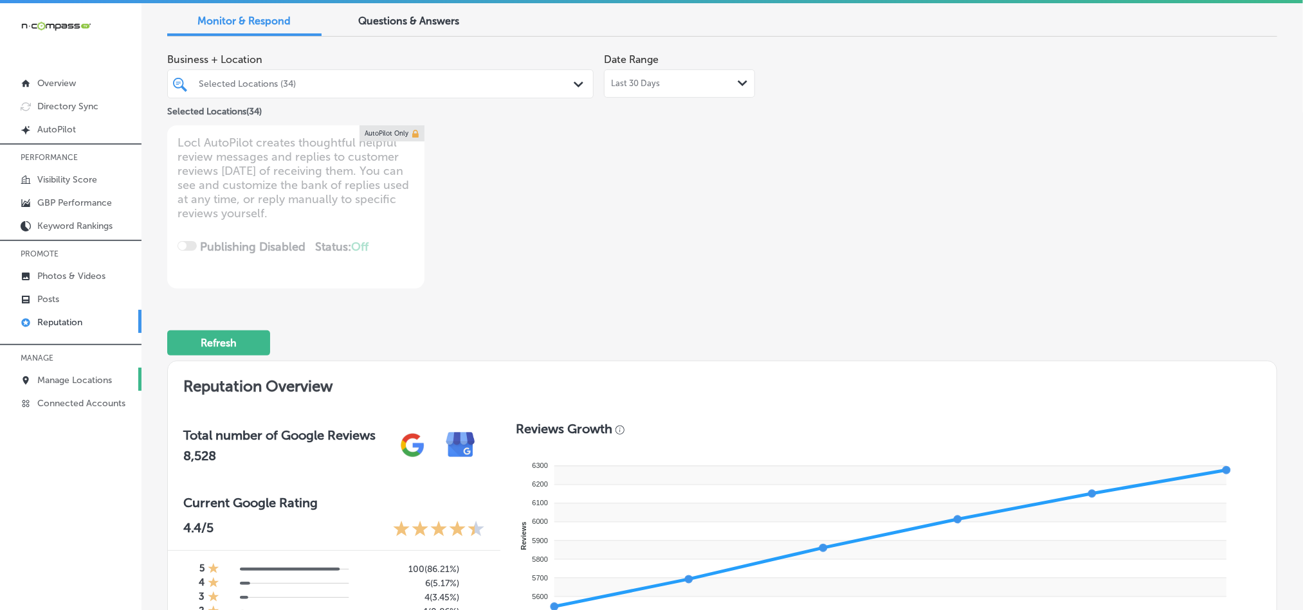
click at [73, 371] on link "Manage Locations" at bounding box center [70, 379] width 141 height 23
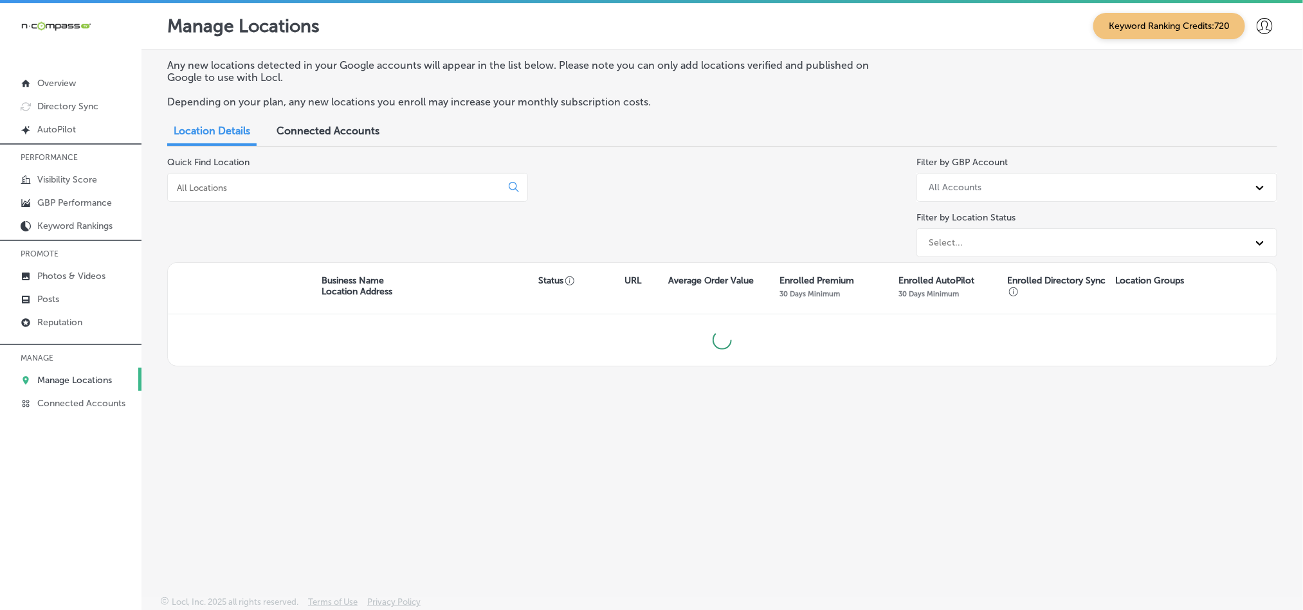
click at [292, 187] on input at bounding box center [337, 188] width 323 height 12
click at [282, 190] on input "[GEOGRAPHIC_DATA]" at bounding box center [337, 188] width 323 height 12
type input "d"
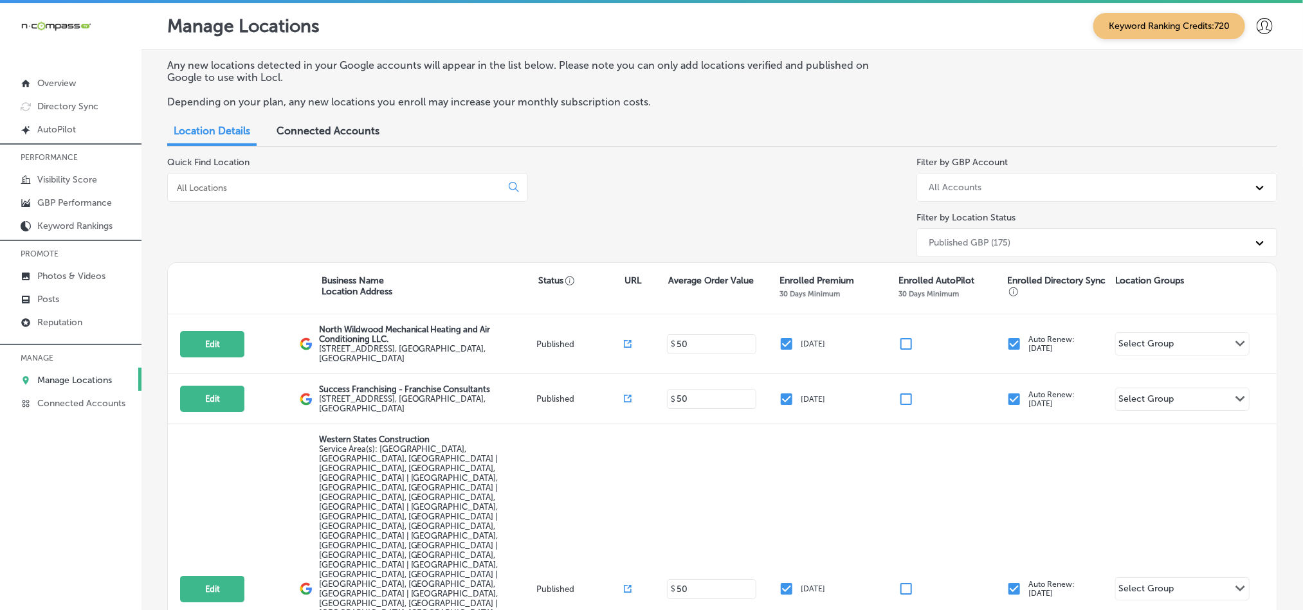
click at [375, 189] on input at bounding box center [337, 188] width 323 height 12
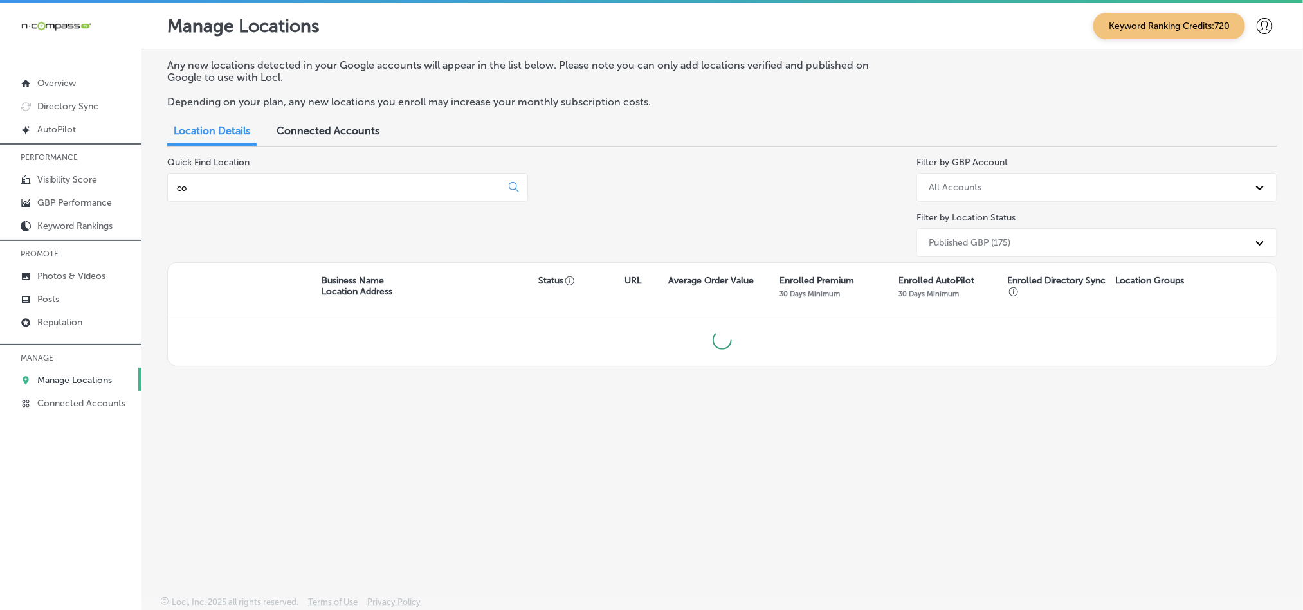
type input "c"
